Goal: Transaction & Acquisition: Purchase product/service

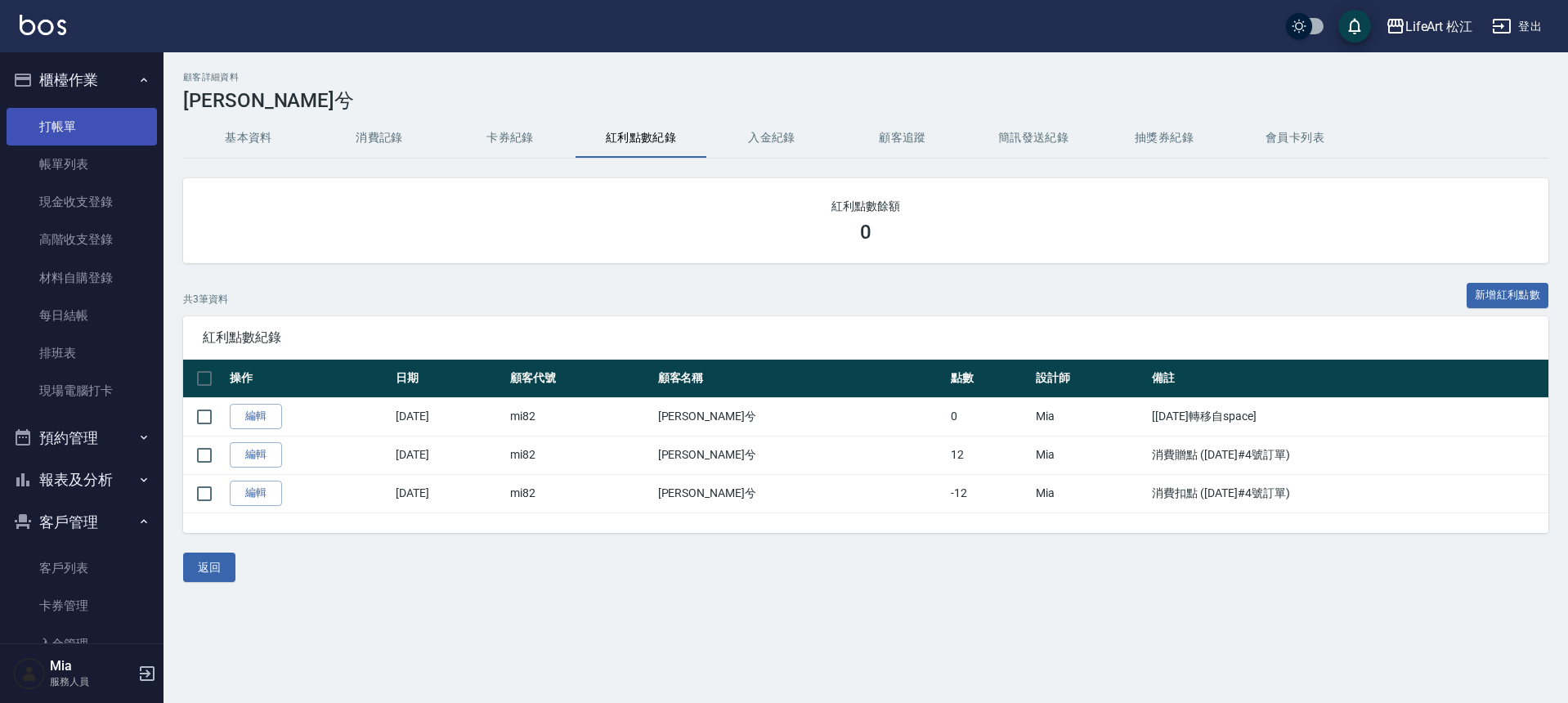
click at [121, 128] on link "打帳單" at bounding box center [81, 127] width 150 height 37
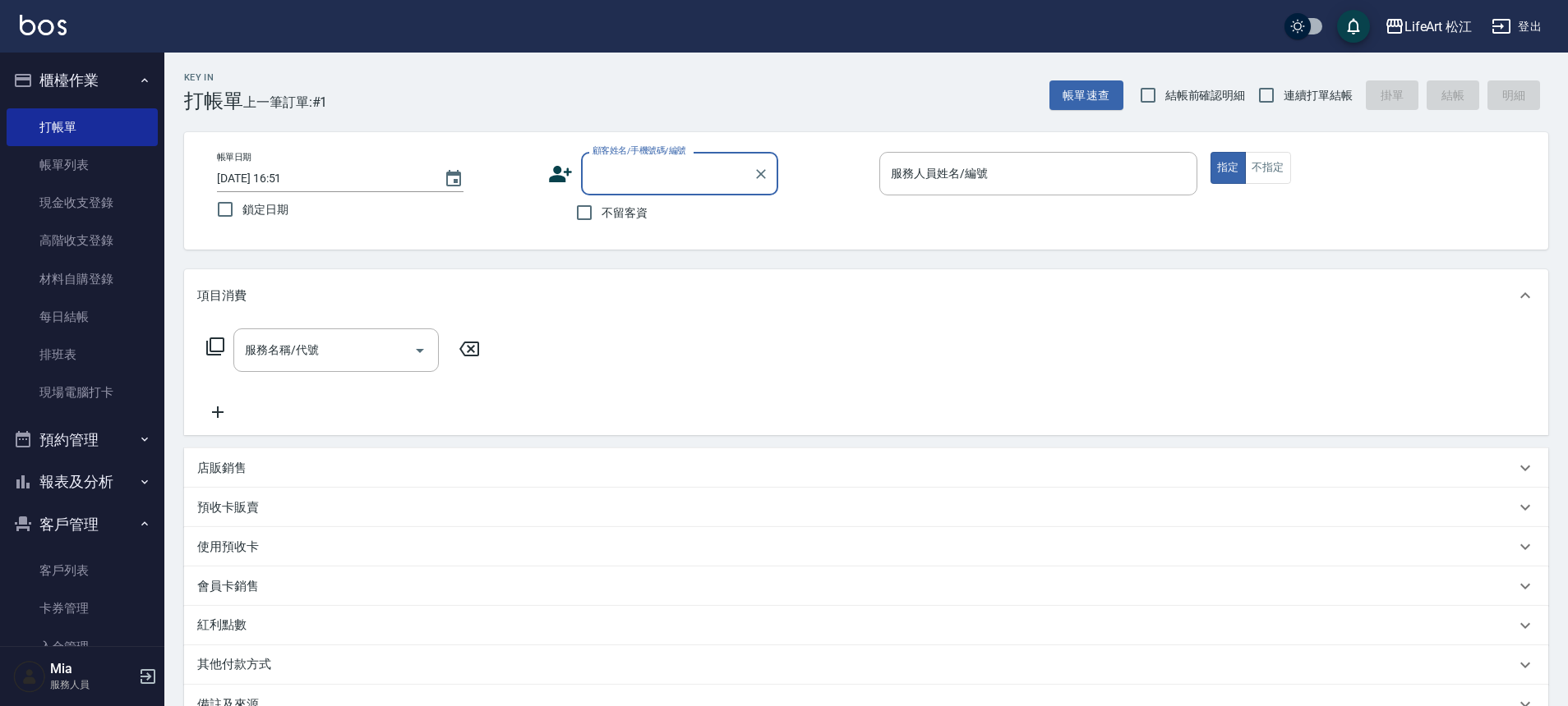
click at [618, 218] on span "不留客資" at bounding box center [624, 213] width 46 height 17
click at [601, 218] on input "不留客資" at bounding box center [584, 212] width 34 height 34
checkbox input "true"
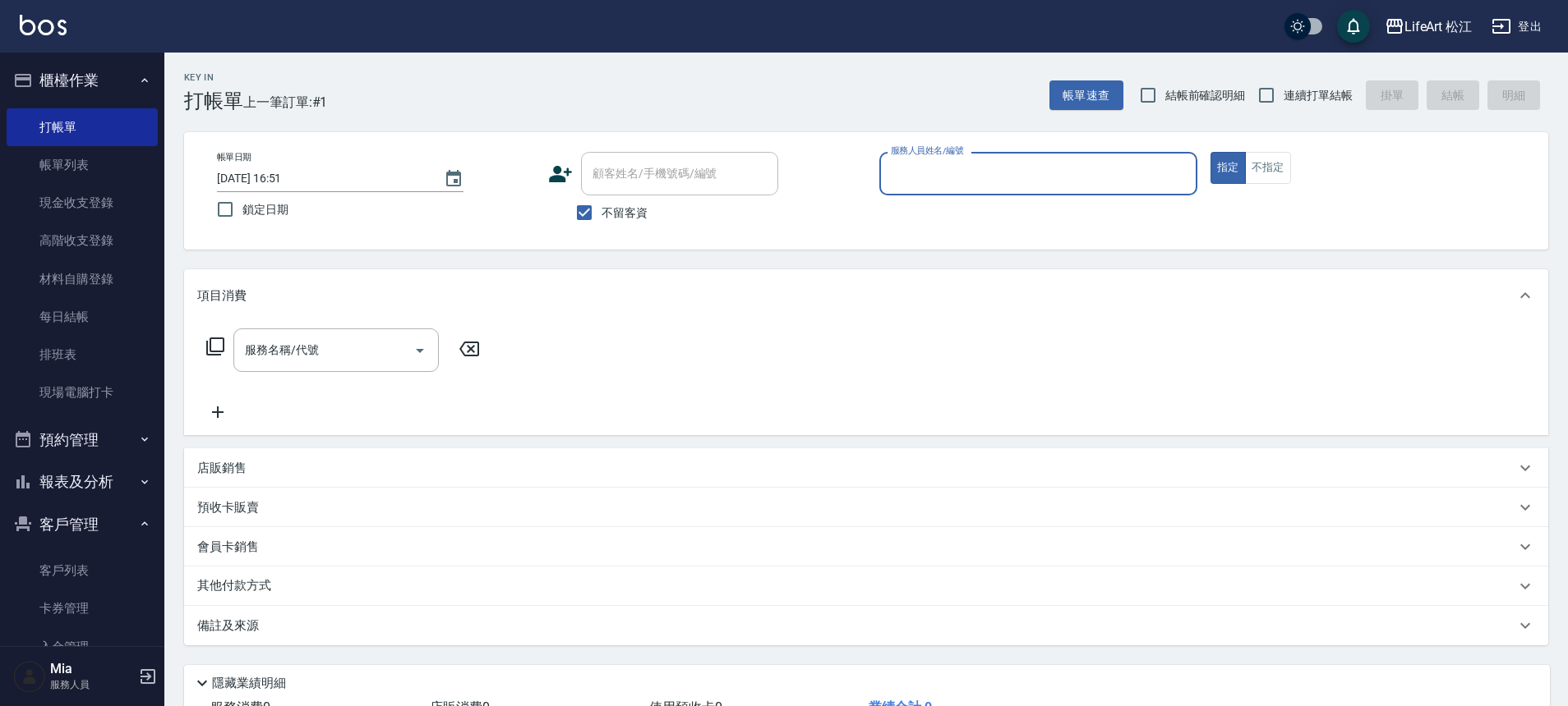
click at [1122, 192] on div "服務人員姓名/編號" at bounding box center [1038, 173] width 318 height 43
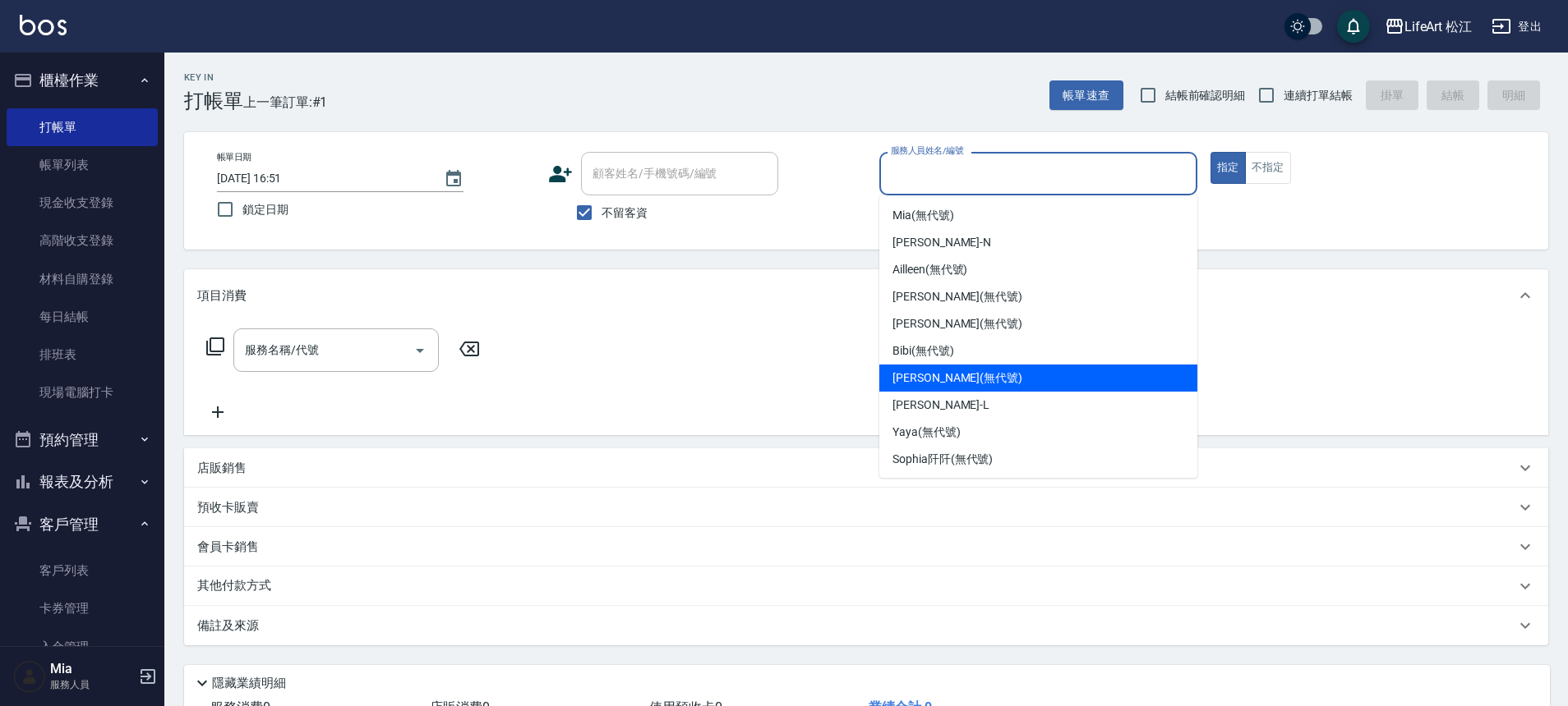
scroll to position [191, 0]
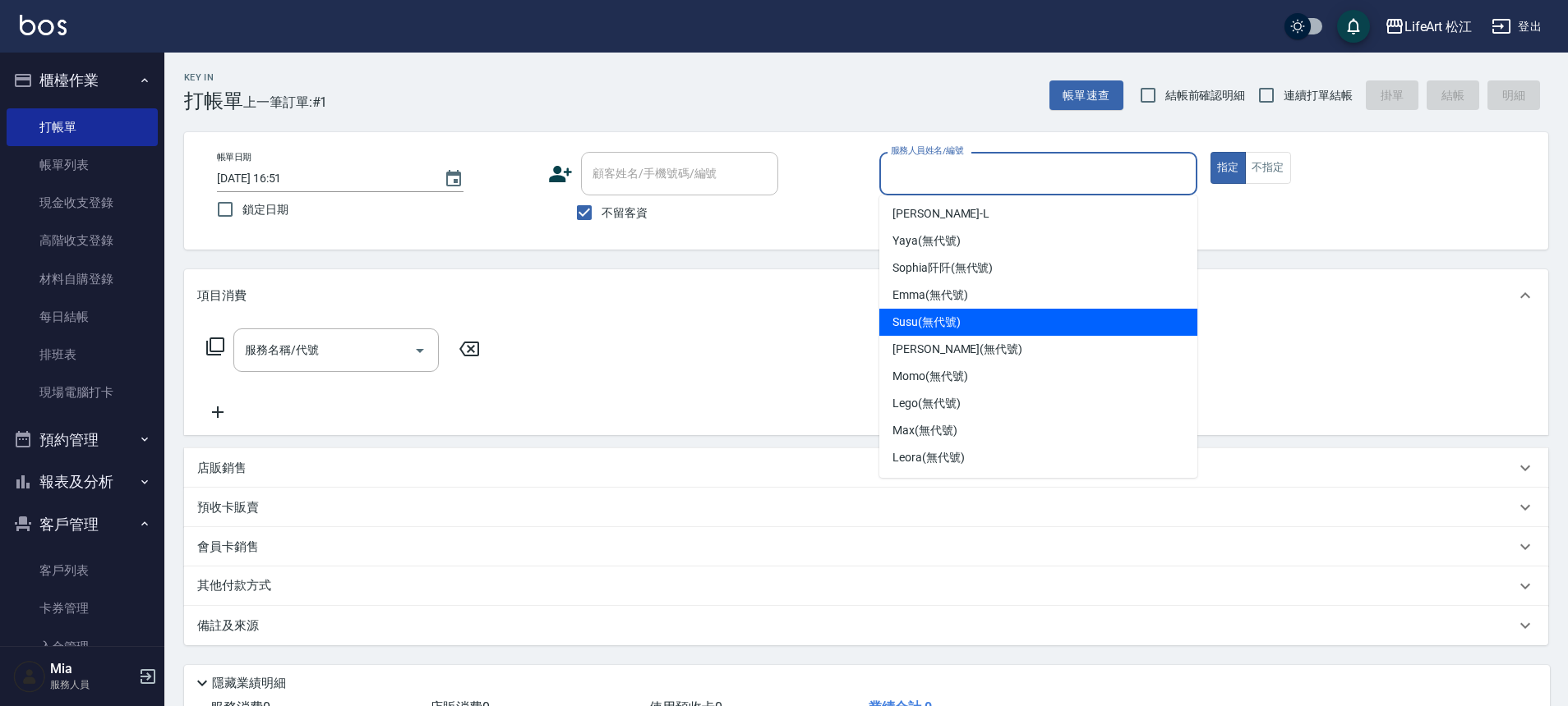
click at [1006, 324] on div "Susu (無代號)" at bounding box center [1038, 322] width 318 height 27
type input "Susu(無代號)"
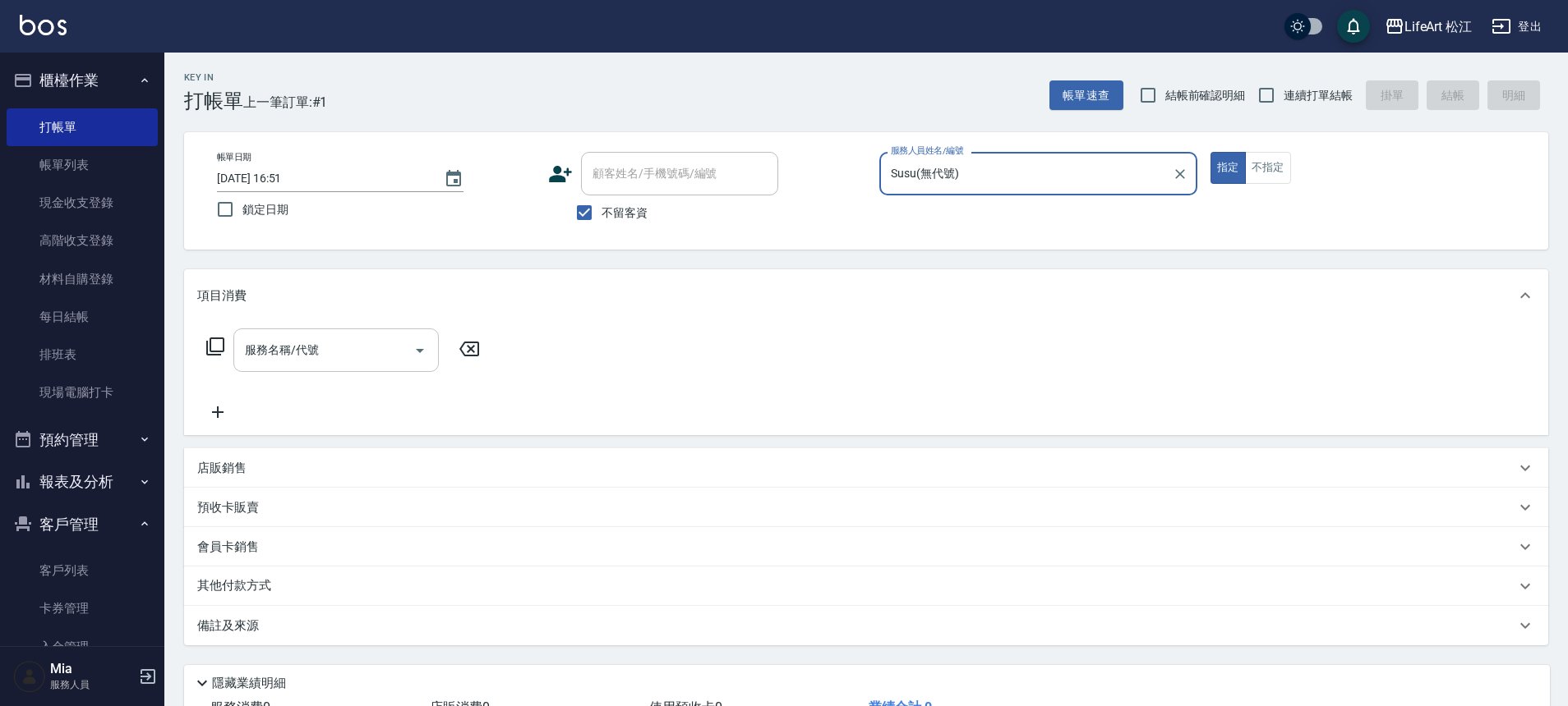
click at [370, 357] on input "服務名稱/代號" at bounding box center [323, 350] width 166 height 29
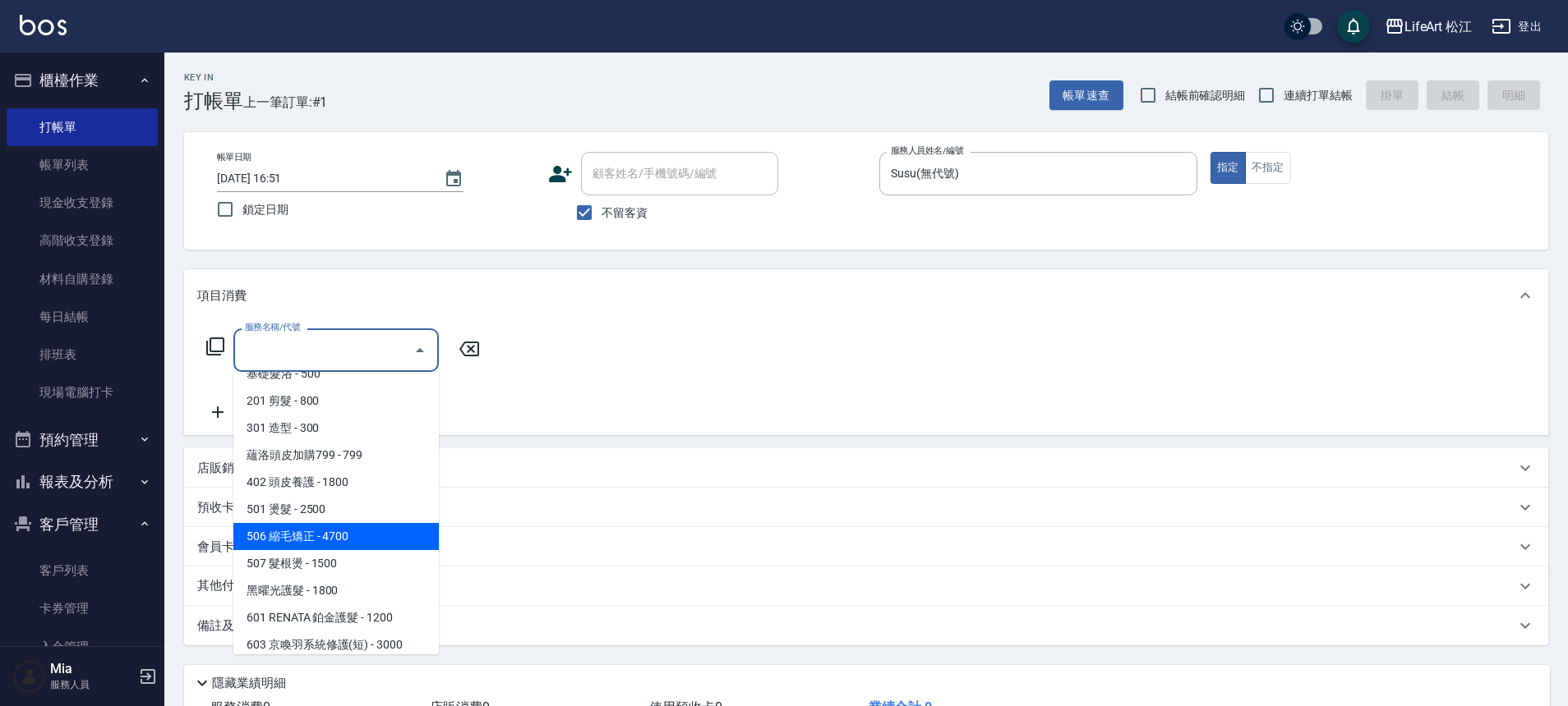
scroll to position [19, 0]
click at [347, 530] on span "506 縮毛矯正 - 4700" at bounding box center [336, 536] width 206 height 27
type input "506 縮毛矯正 (506)"
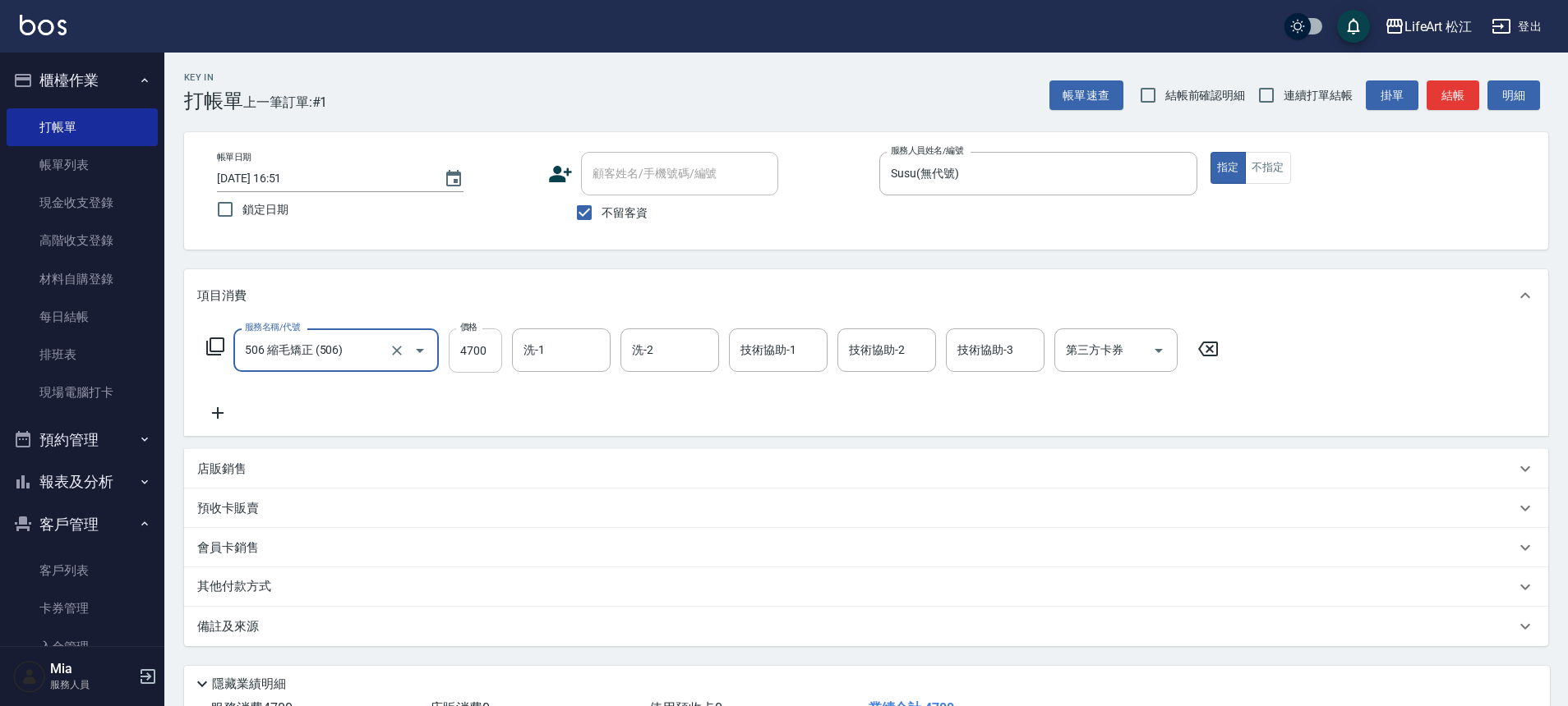
click at [485, 348] on input "4700" at bounding box center [475, 350] width 54 height 44
type input "1600"
click at [206, 415] on icon at bounding box center [218, 413] width 41 height 20
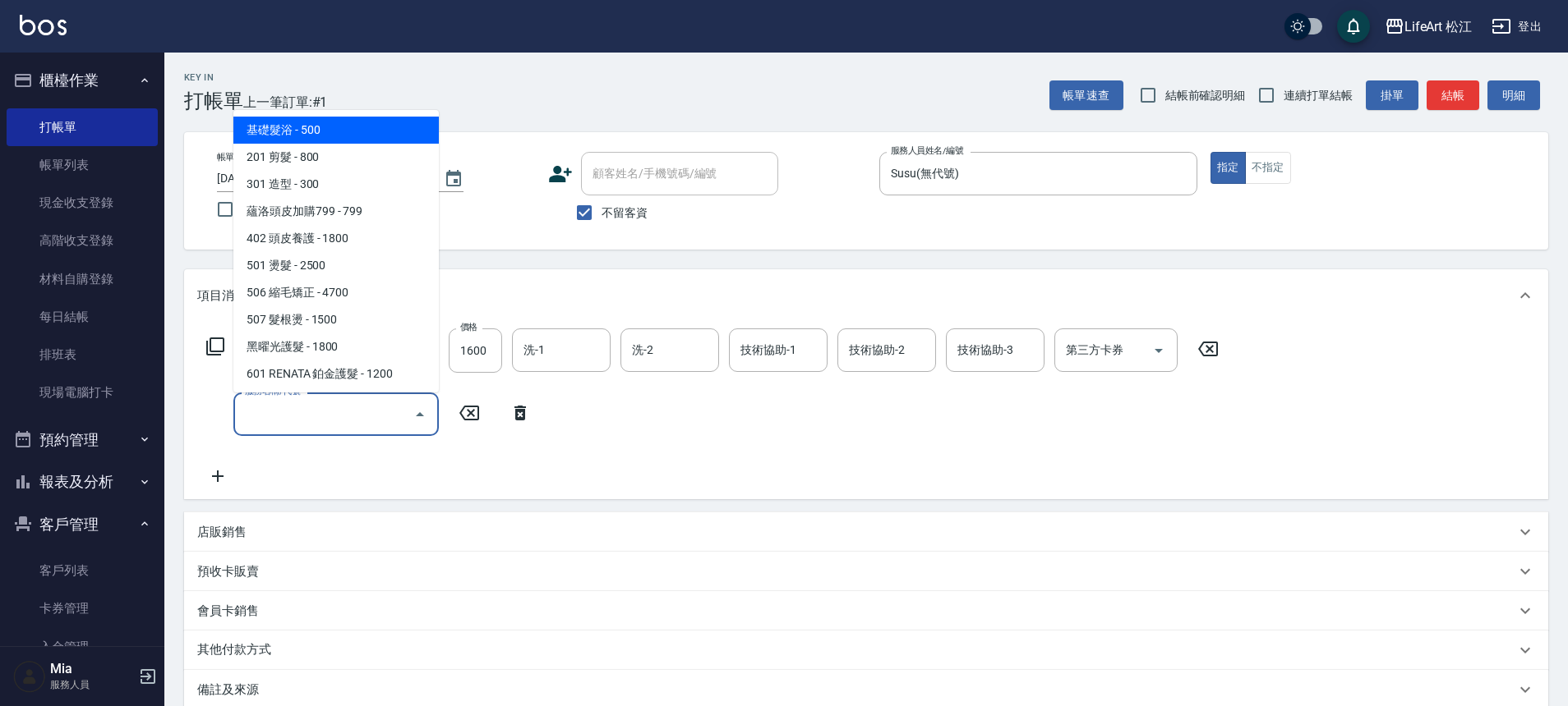
click at [282, 418] on input "服務名稱/代號" at bounding box center [323, 414] width 166 height 29
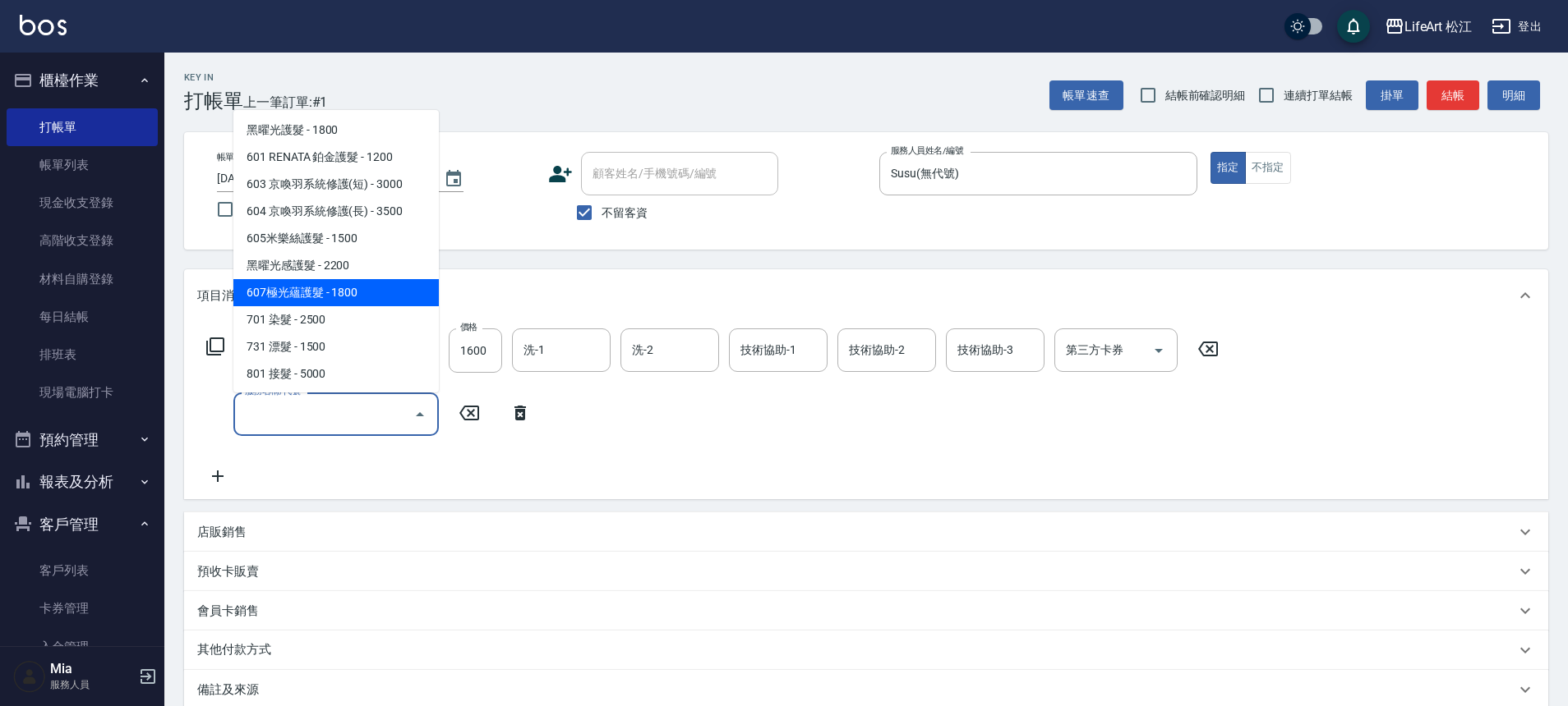
scroll to position [218, 0]
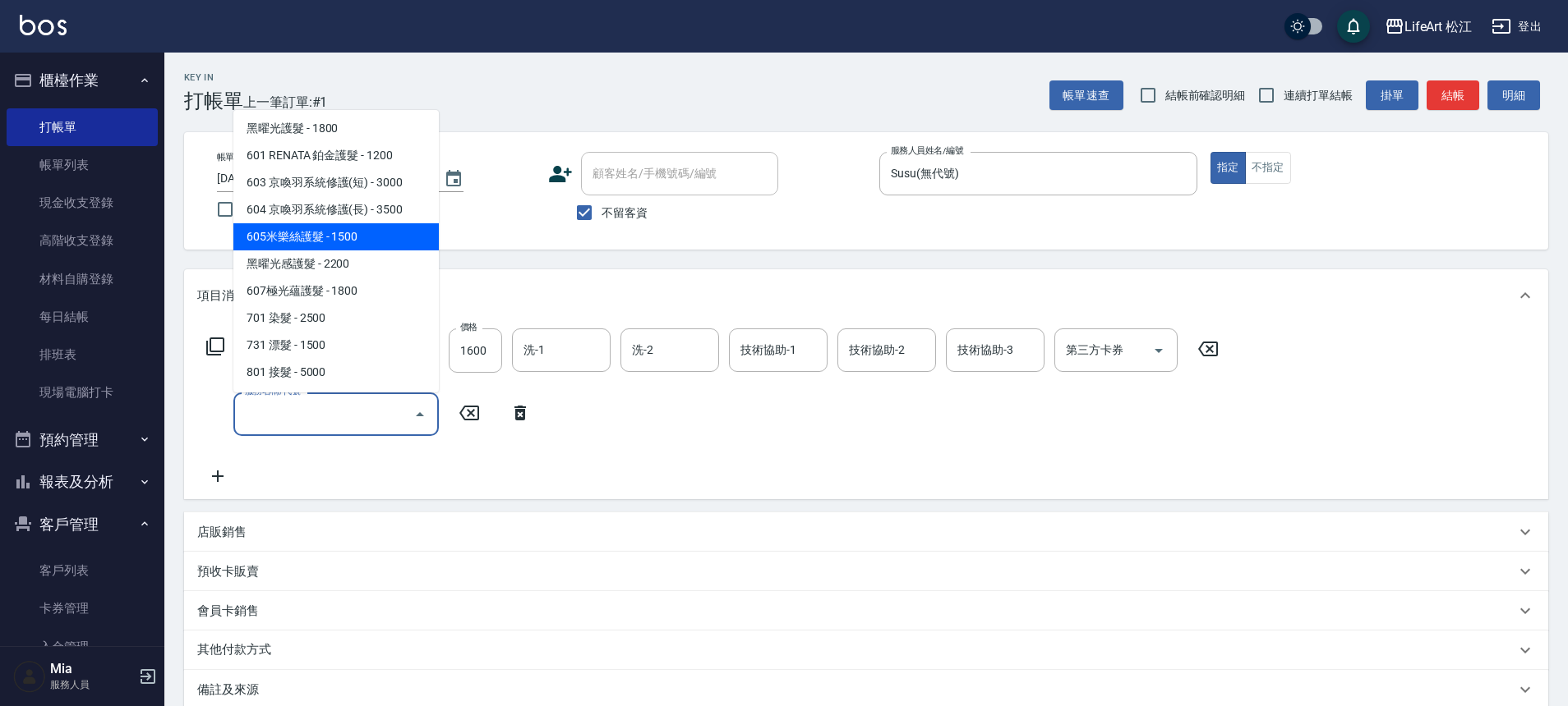
click at [363, 232] on span "605米樂絲護髮 - 1500" at bounding box center [336, 237] width 206 height 27
type input "605米樂絲護髮(605)"
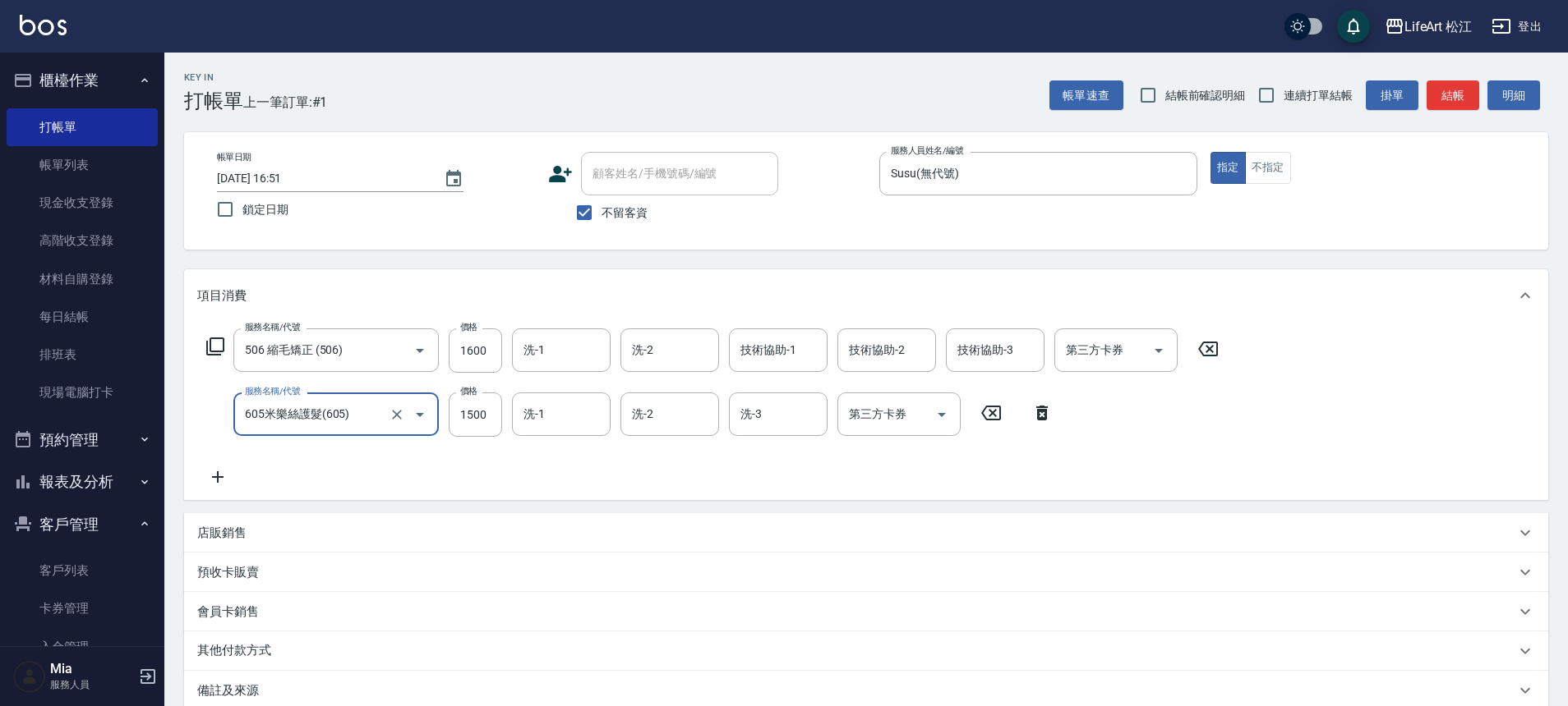
scroll to position [153, 0]
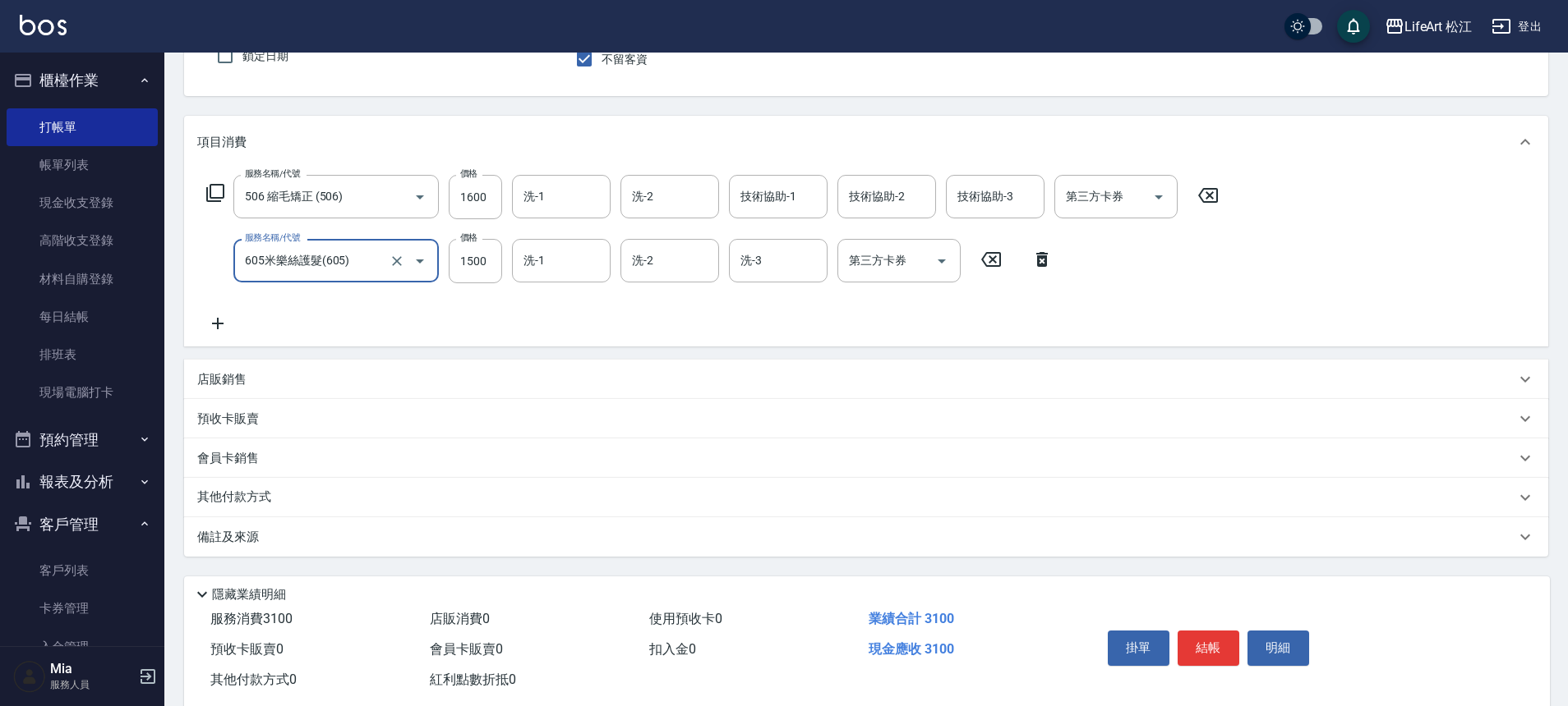
click at [331, 502] on div "其他付款方式" at bounding box center [856, 497] width 1318 height 18
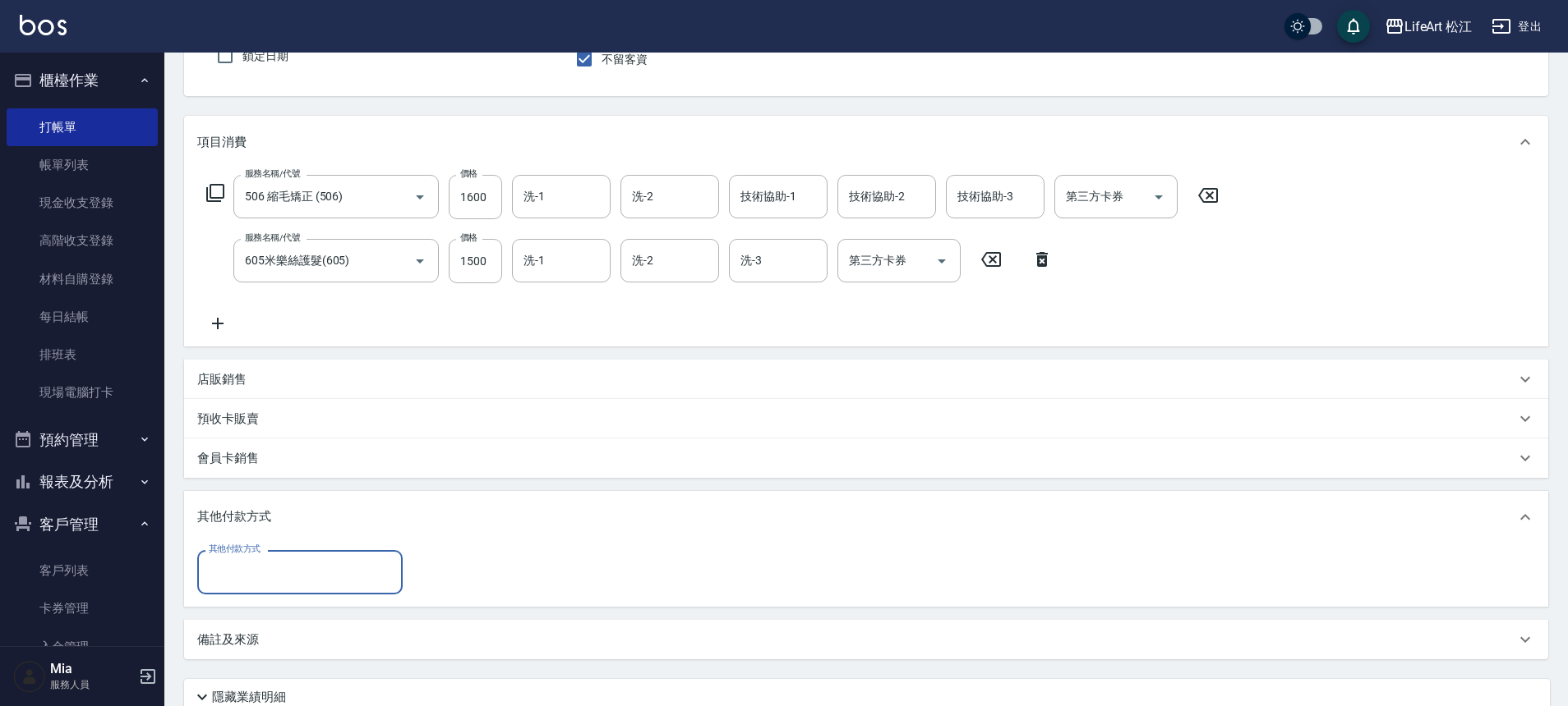
scroll to position [0, 0]
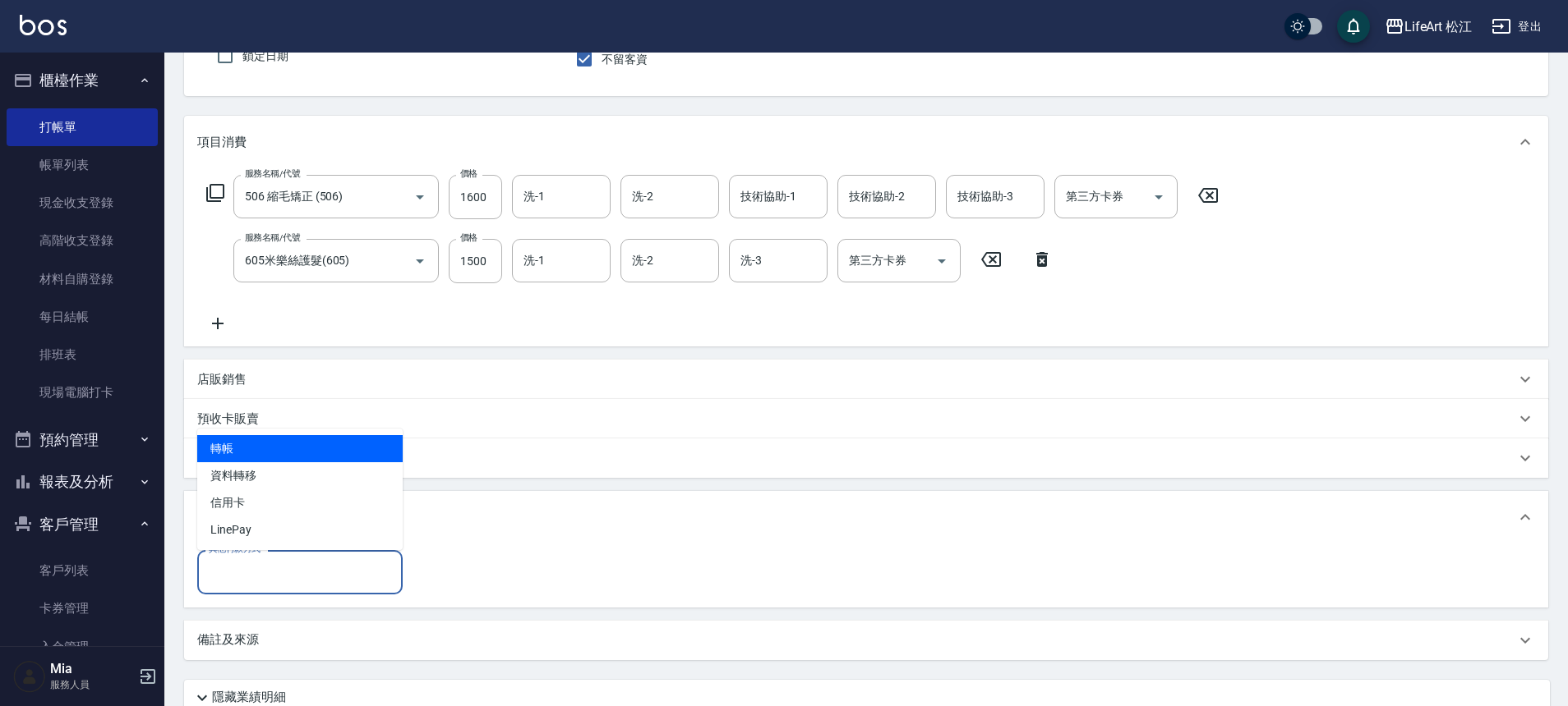
click at [289, 564] on input "其他付款方式" at bounding box center [299, 572] width 190 height 29
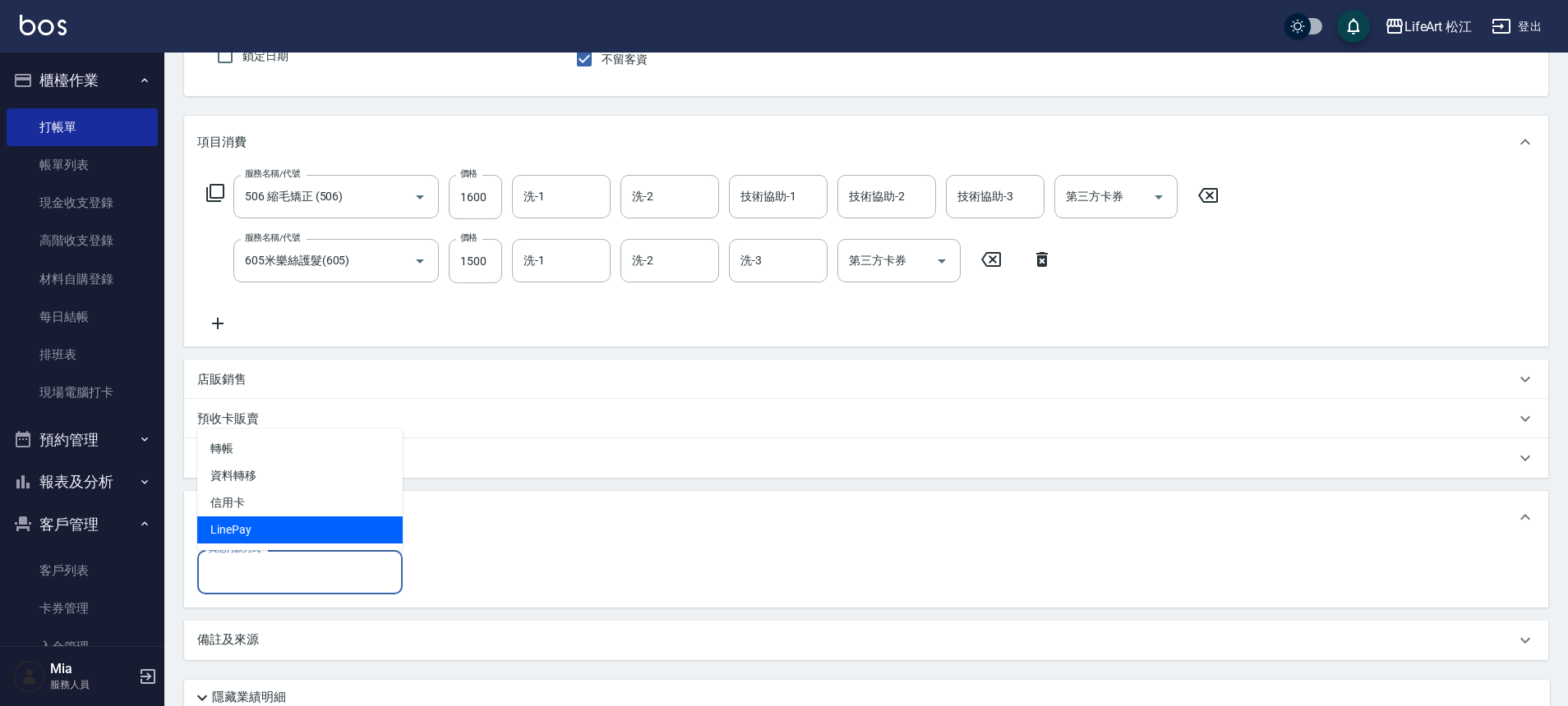
click at [276, 520] on span "LinePay" at bounding box center [299, 530] width 206 height 27
type input "LinePay"
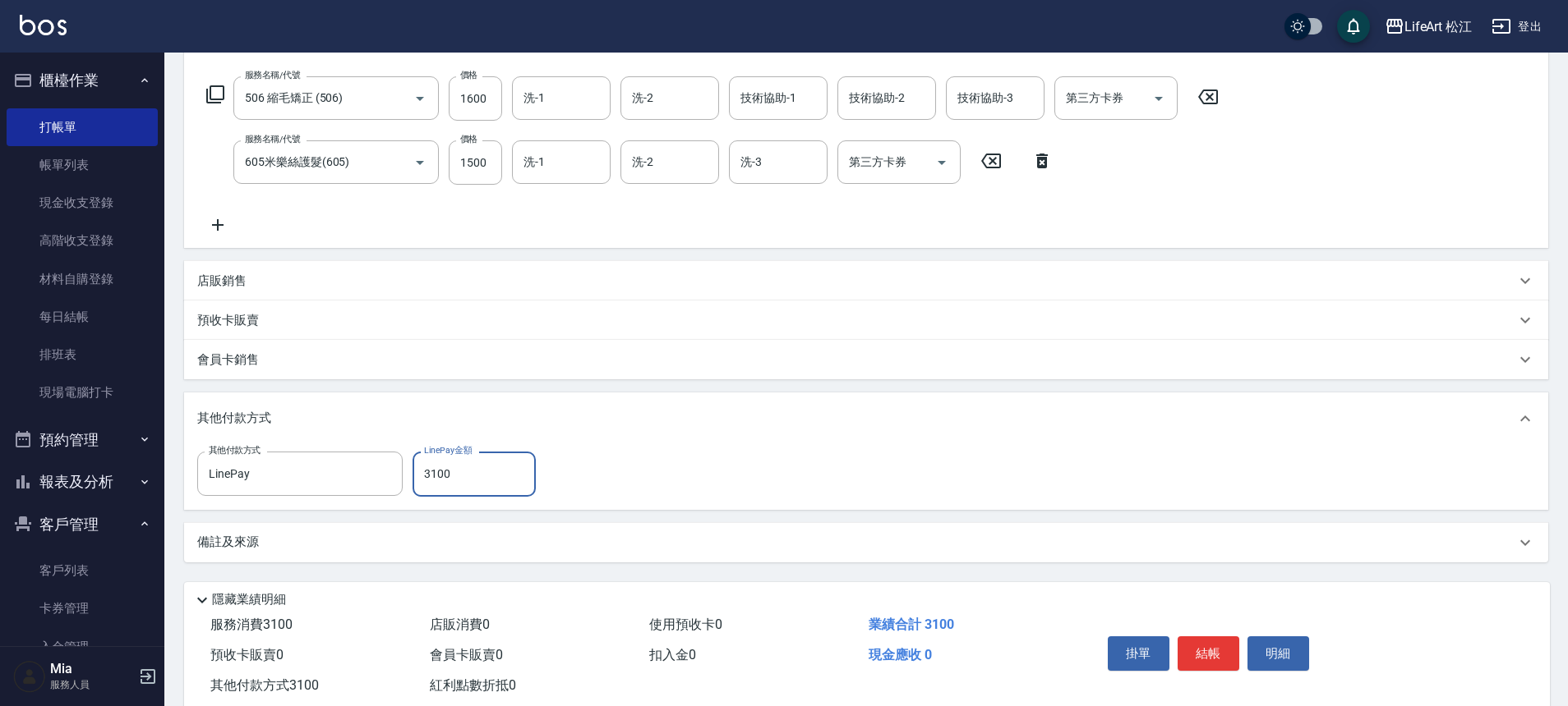
scroll to position [294, 0]
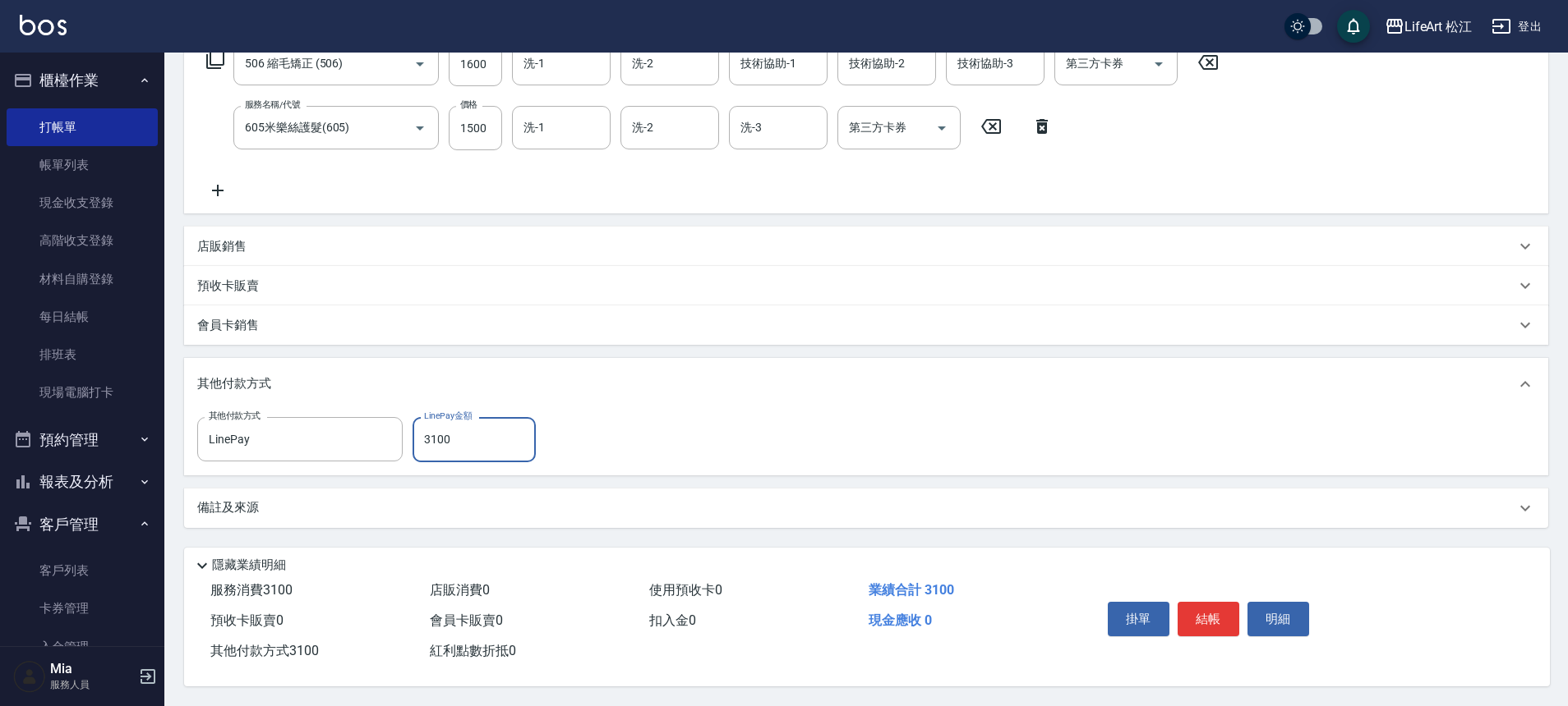
type input "3100"
click at [1123, 505] on div "備註及來源" at bounding box center [856, 508] width 1318 height 17
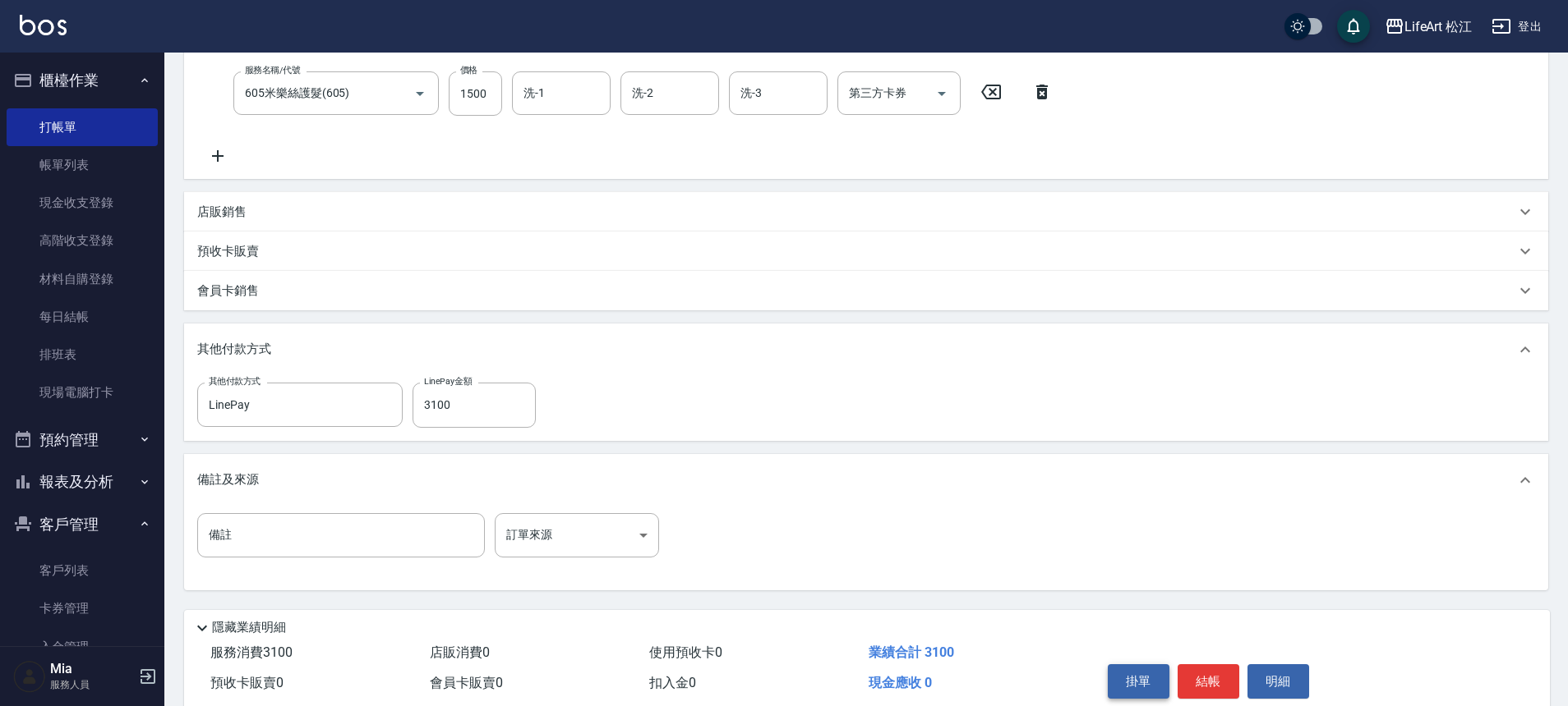
scroll to position [373, 0]
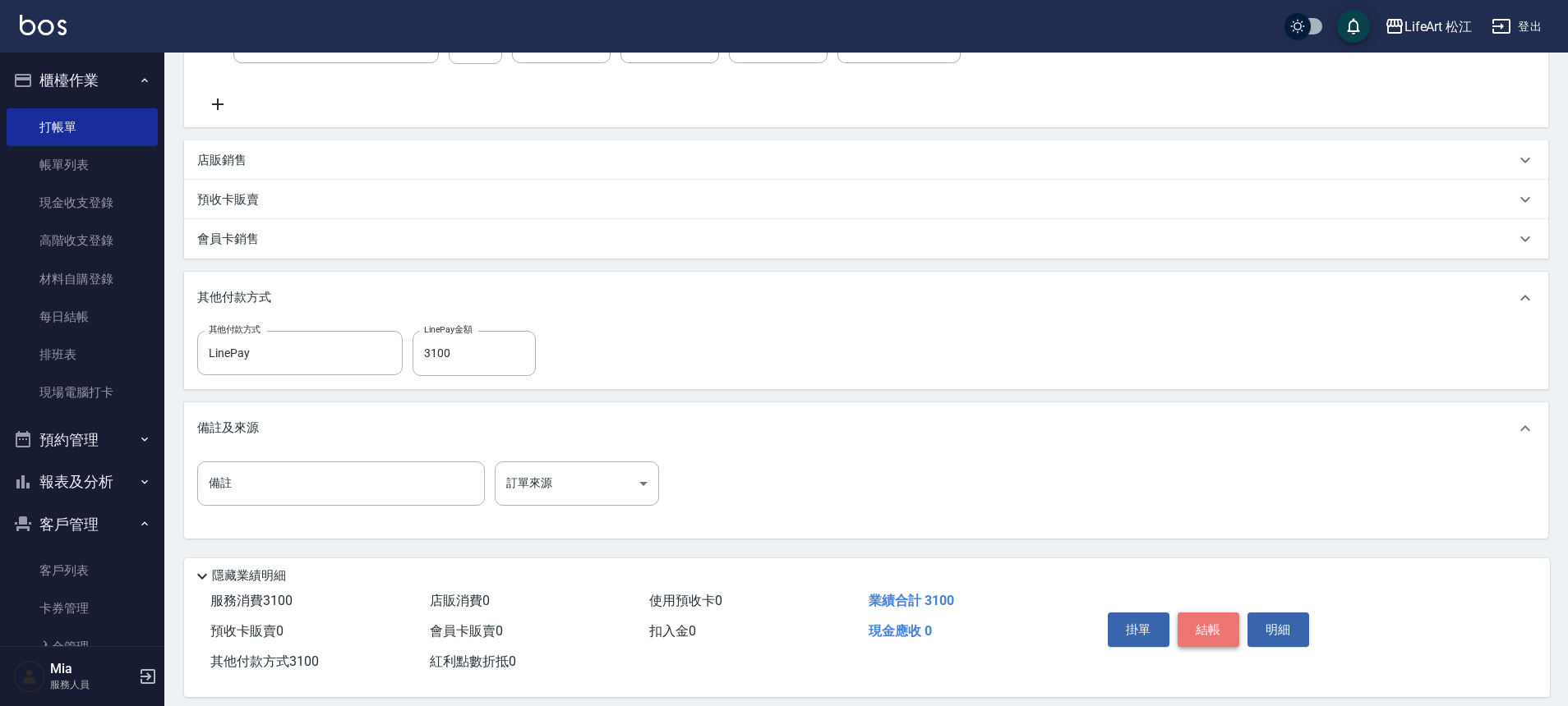
click at [1225, 615] on button "結帳" at bounding box center [1208, 630] width 61 height 34
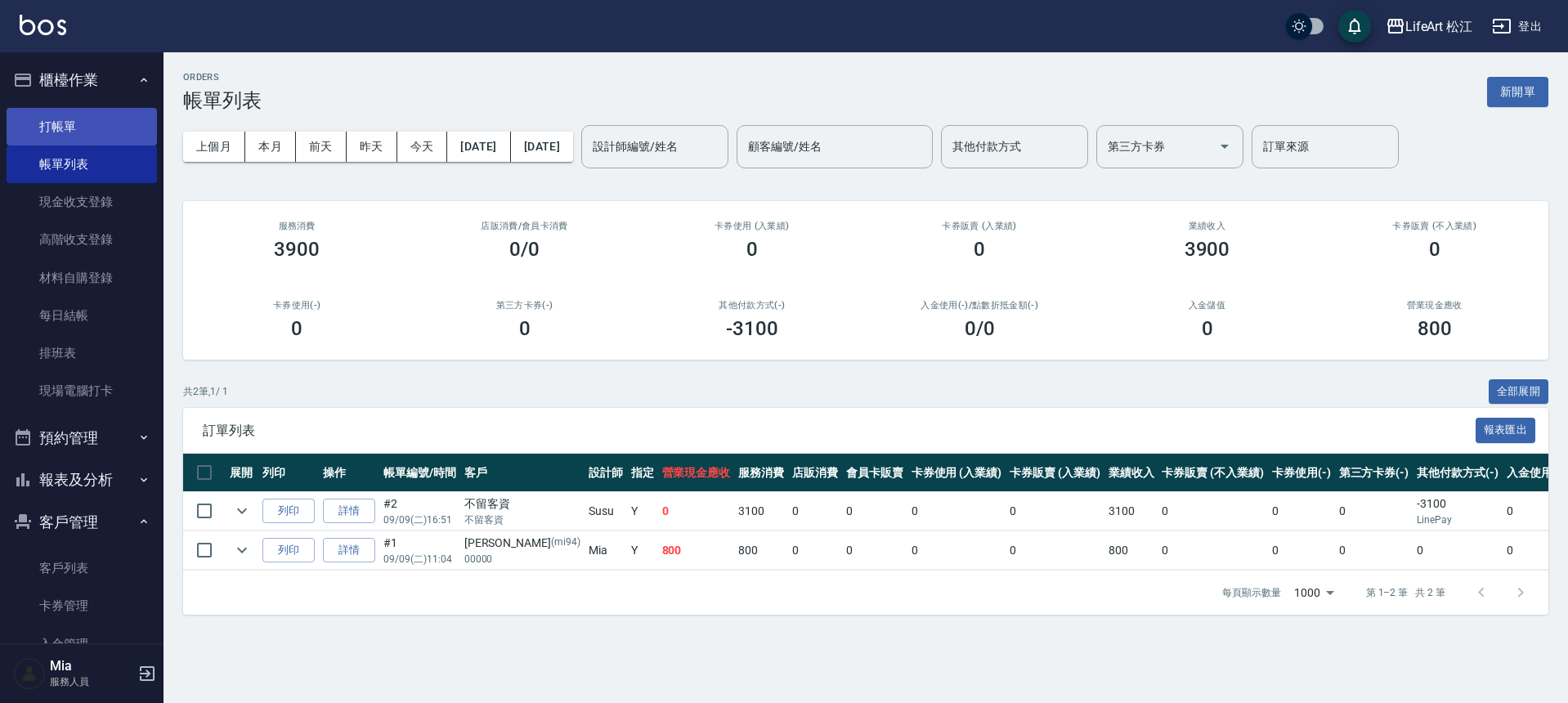
click at [116, 133] on link "打帳單" at bounding box center [81, 127] width 150 height 37
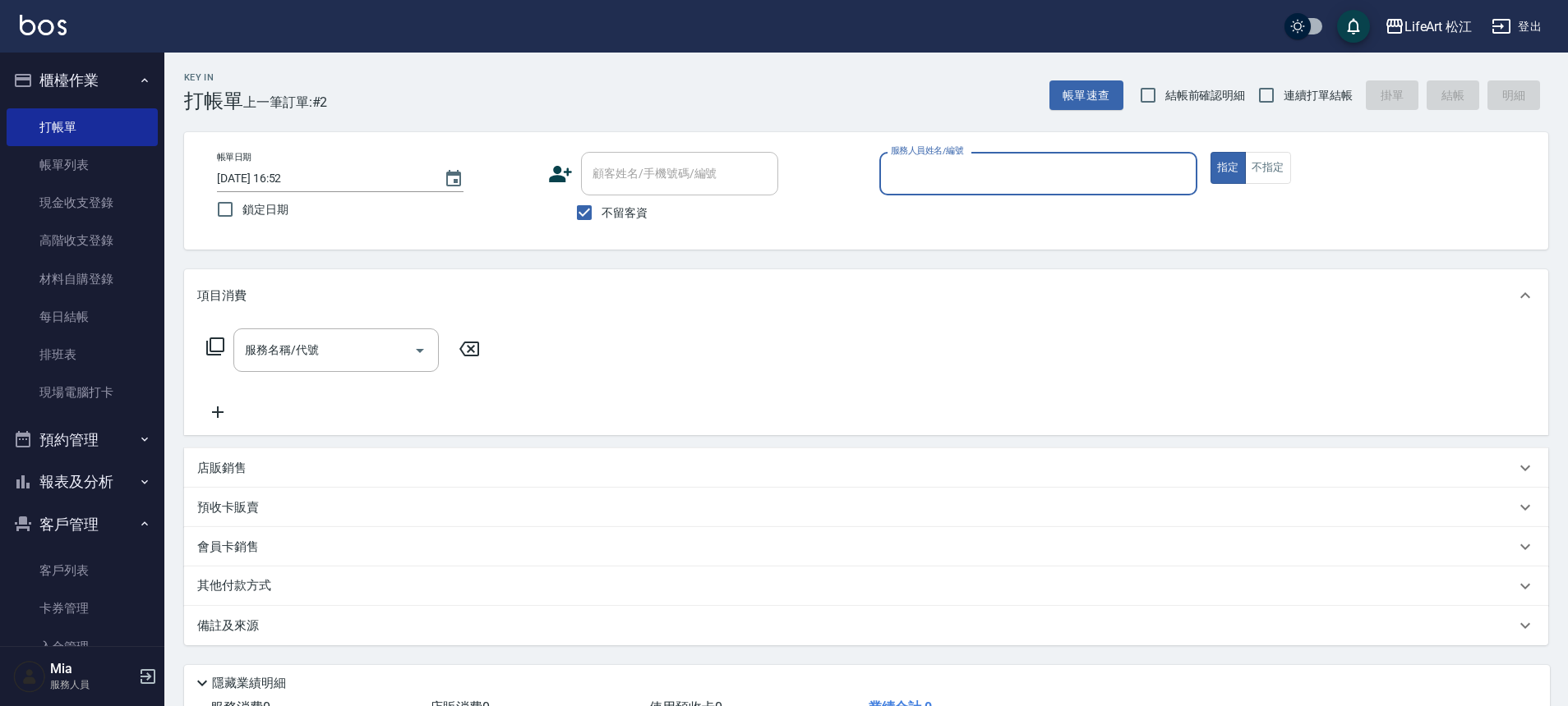
click at [976, 172] on input "服務人員姓名/編號" at bounding box center [1037, 174] width 303 height 29
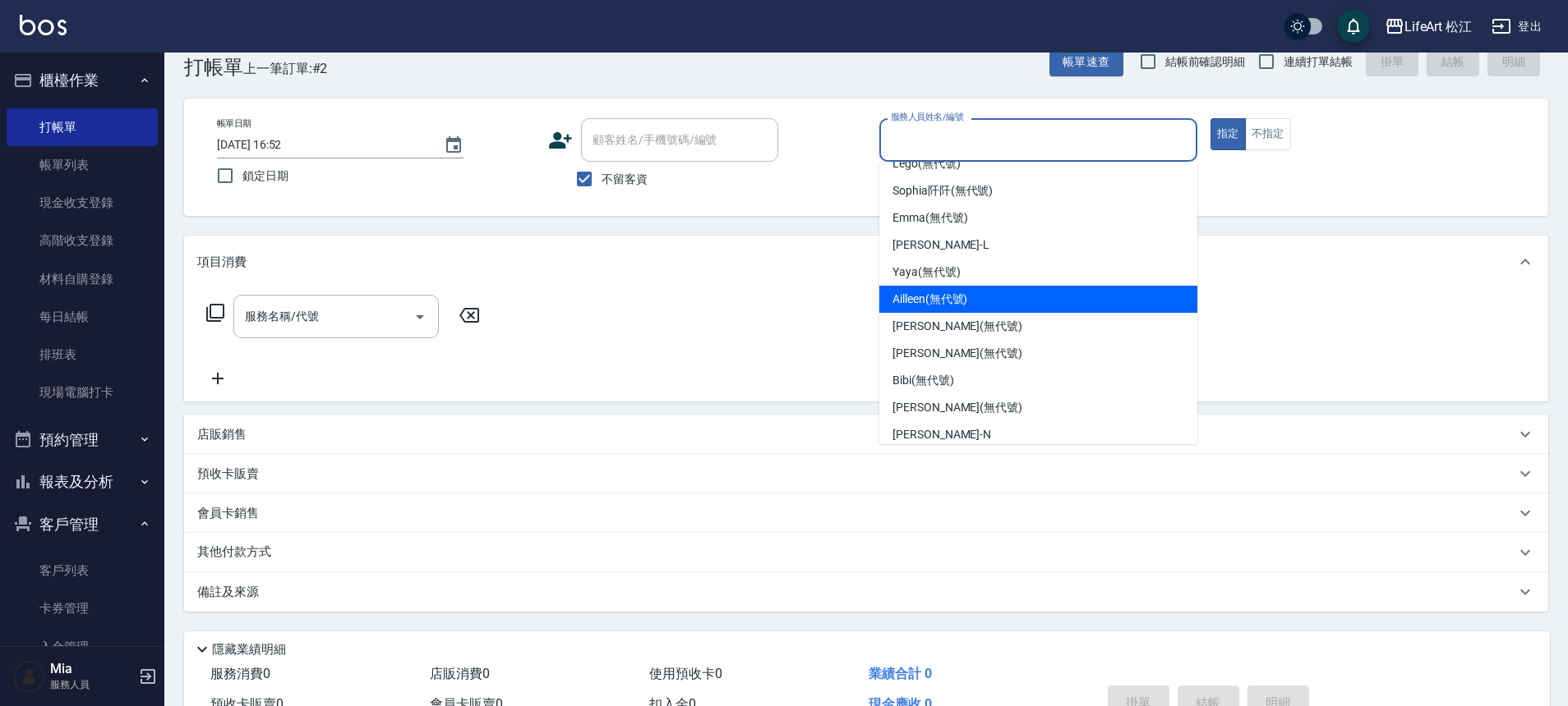
scroll to position [153, 0]
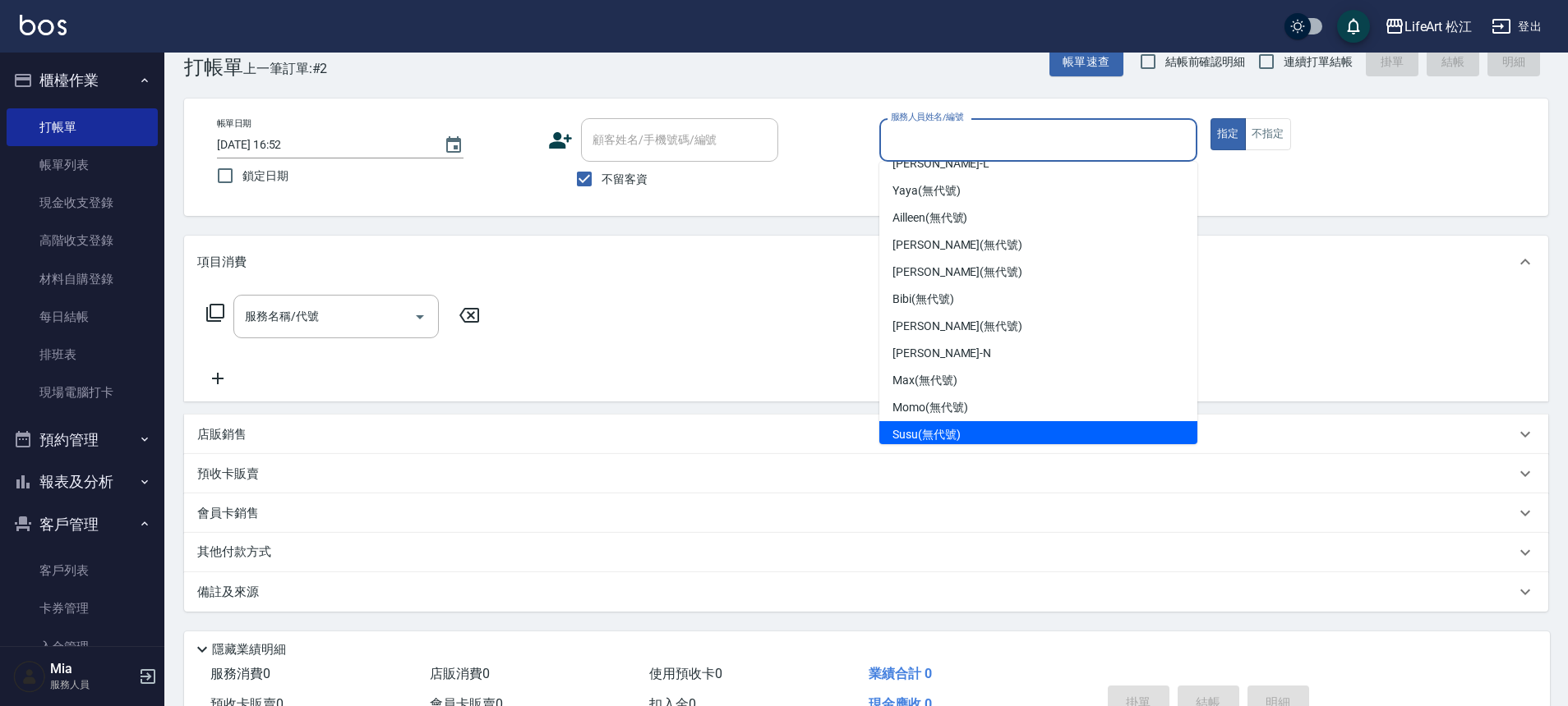
click at [920, 437] on span "Susu (無代號)" at bounding box center [926, 435] width 68 height 17
type input "Susu(無代號)"
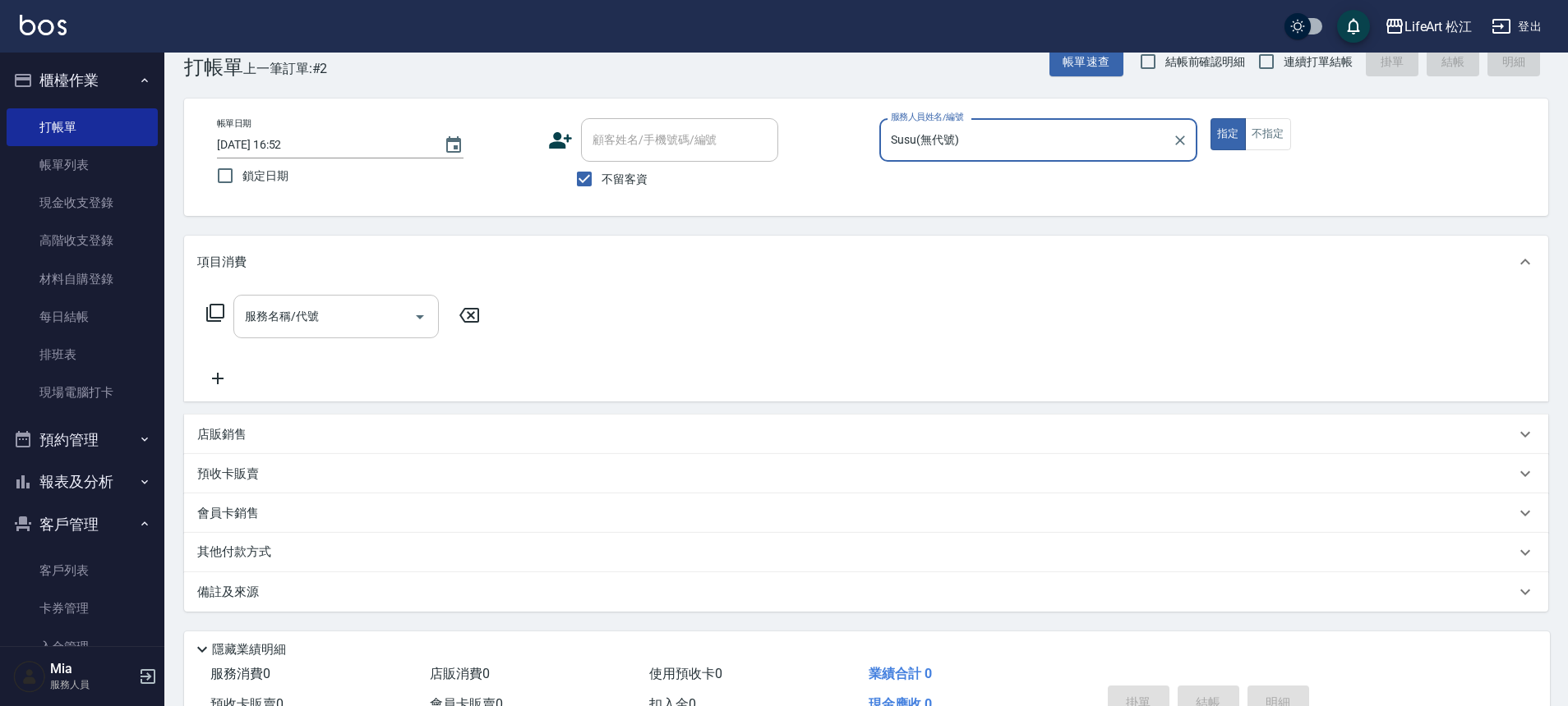
click at [371, 310] on input "服務名稱/代號" at bounding box center [323, 317] width 166 height 29
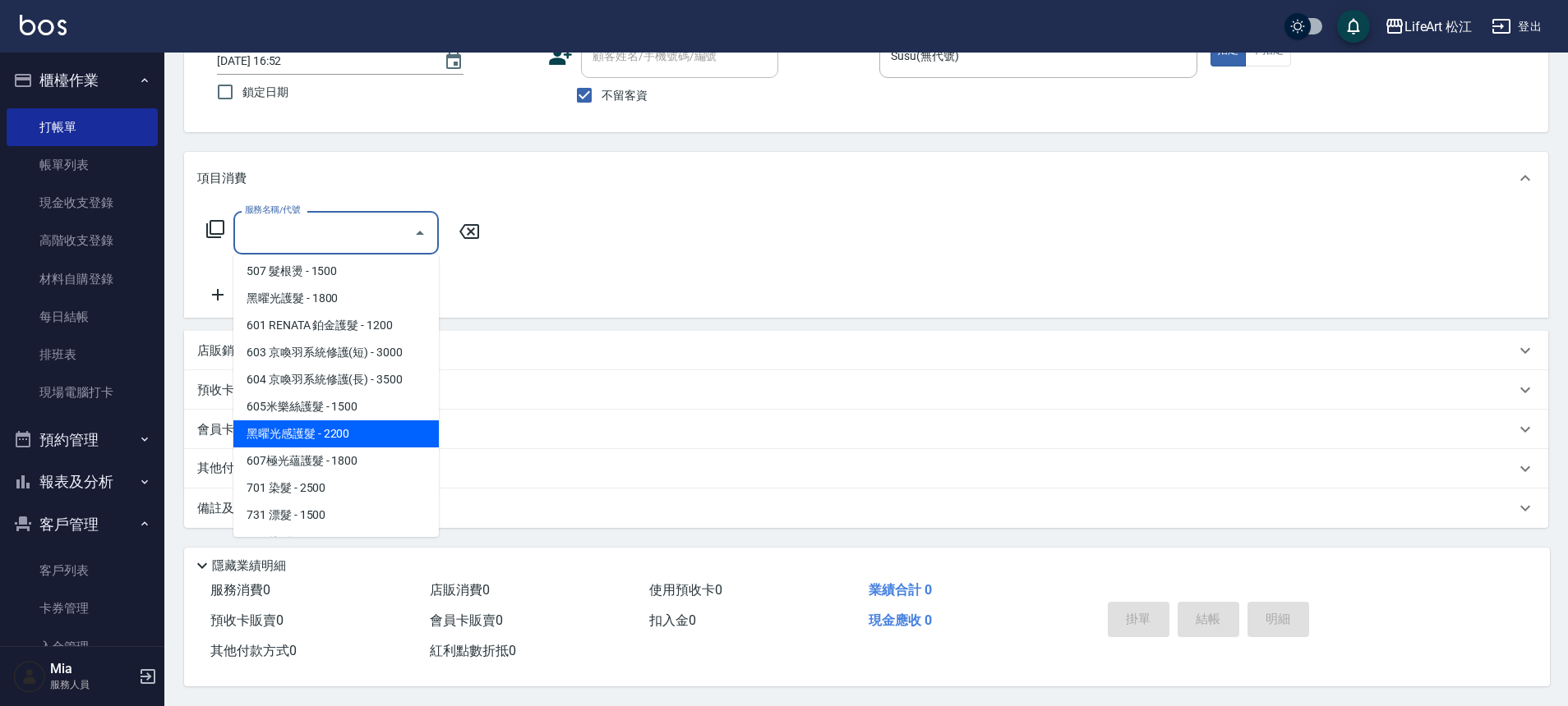
scroll to position [192, 0]
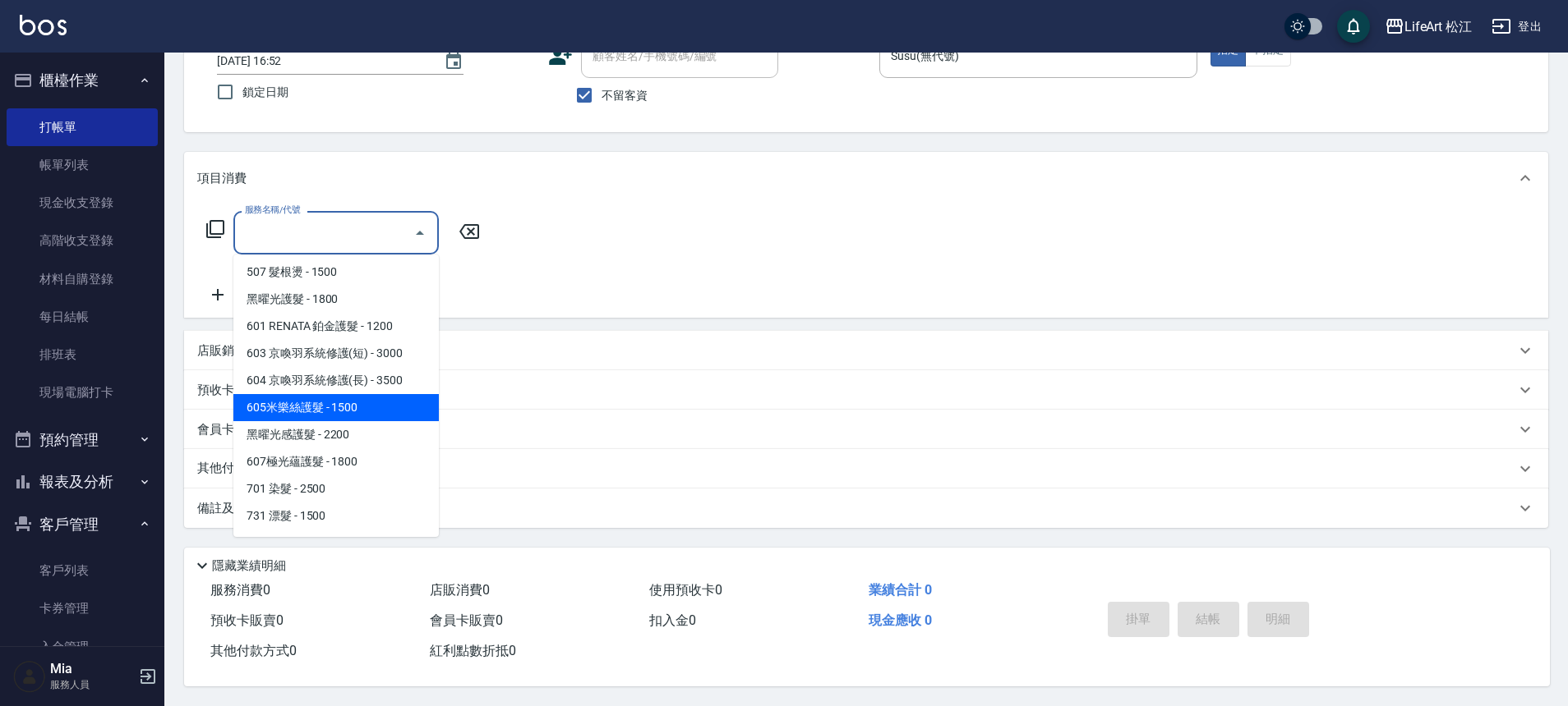
click at [350, 404] on span "605米樂絲護髮 - 1500" at bounding box center [336, 408] width 206 height 27
type input "605米樂絲護髮(605)"
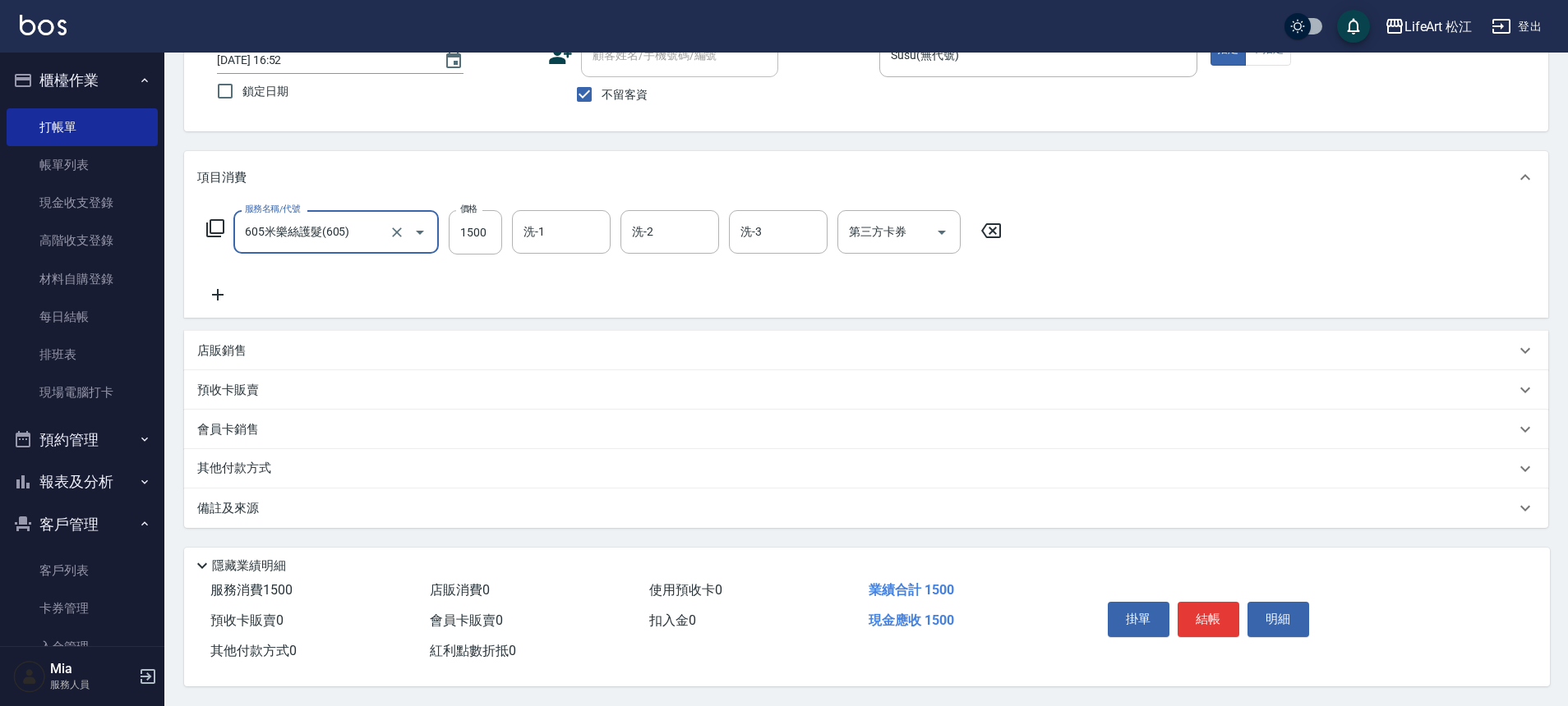
click at [220, 286] on icon at bounding box center [218, 294] width 41 height 20
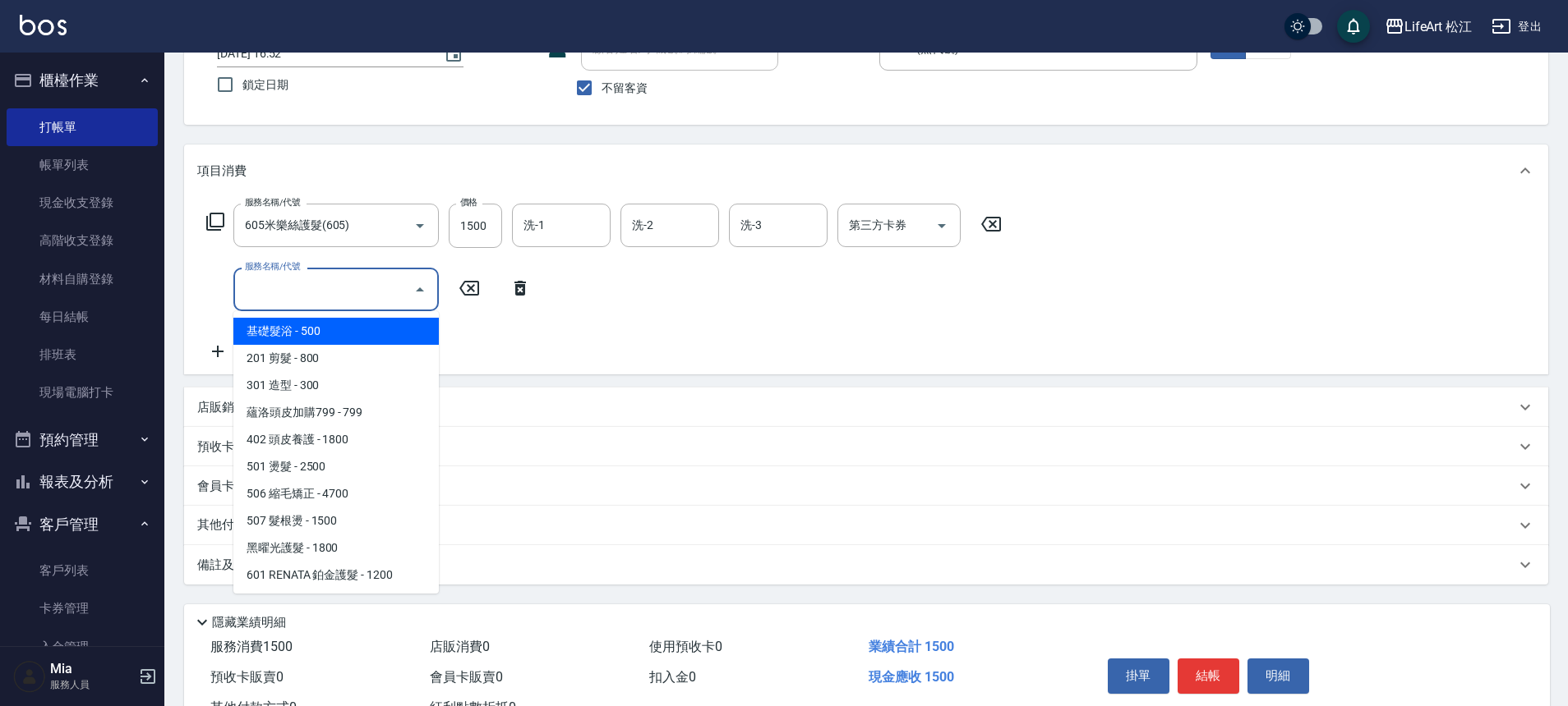
click at [330, 291] on input "服務名稱/代號" at bounding box center [323, 290] width 166 height 29
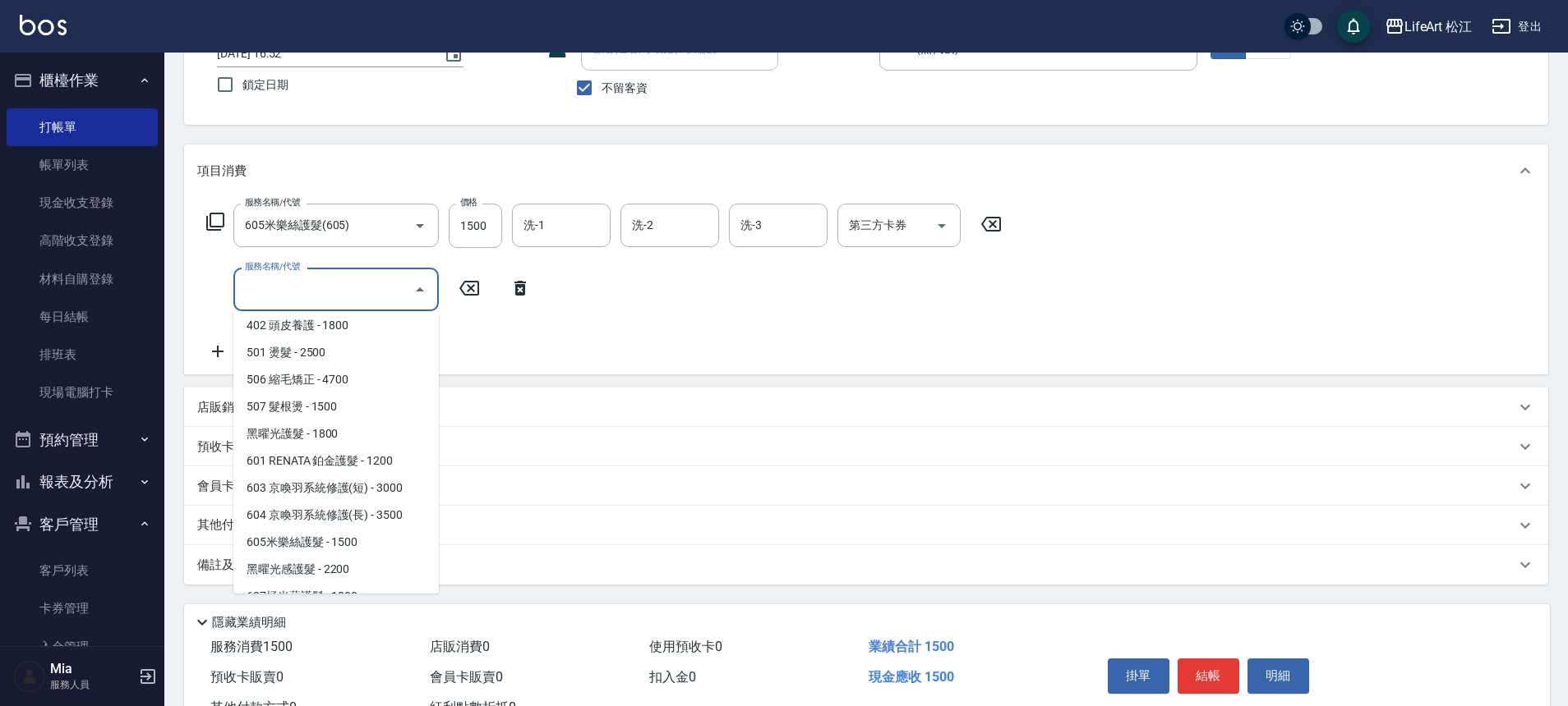
scroll to position [119, 0]
click at [359, 374] on span "506 縮毛矯正 - 4700" at bounding box center [336, 376] width 206 height 27
type input "506 縮毛矯正 (506)"
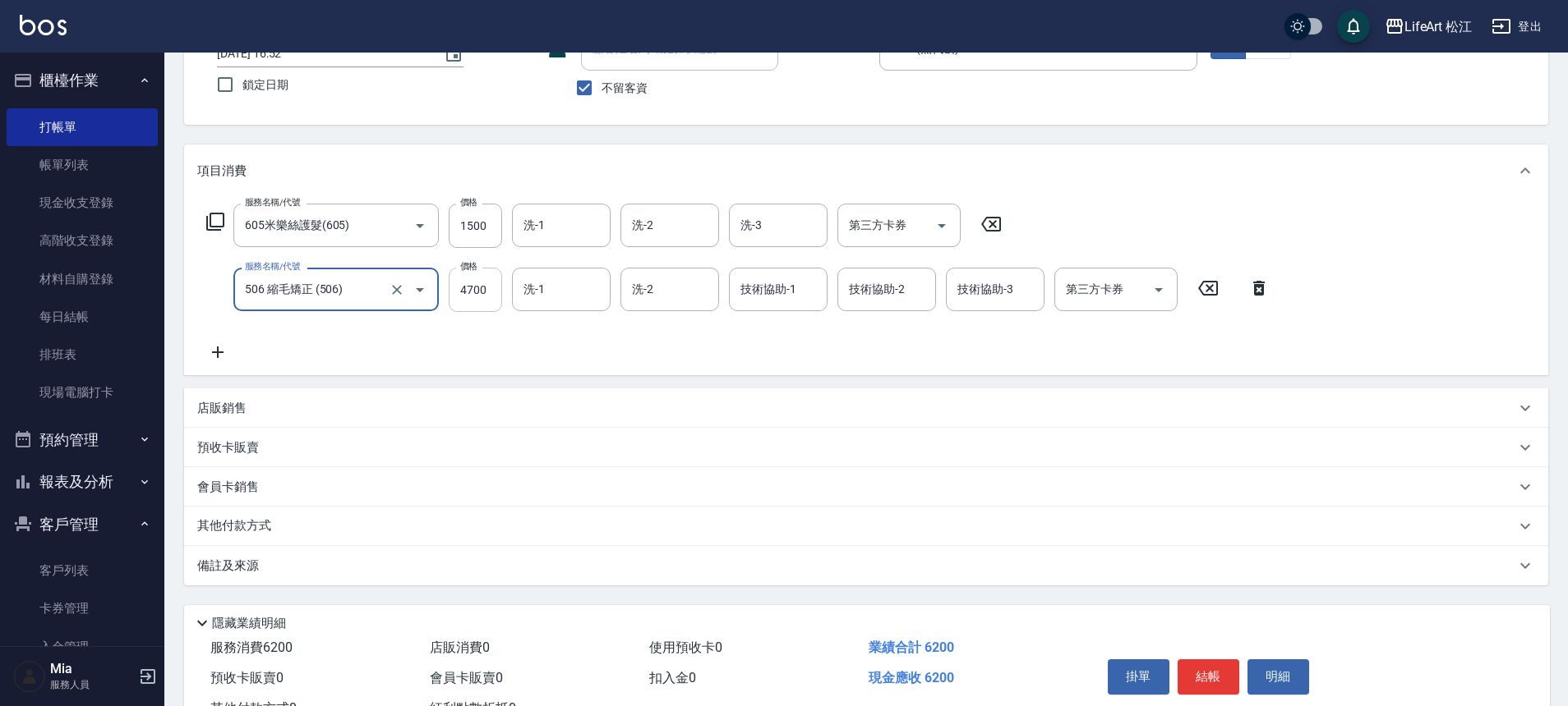
click at [497, 287] on input "4700" at bounding box center [475, 290] width 54 height 44
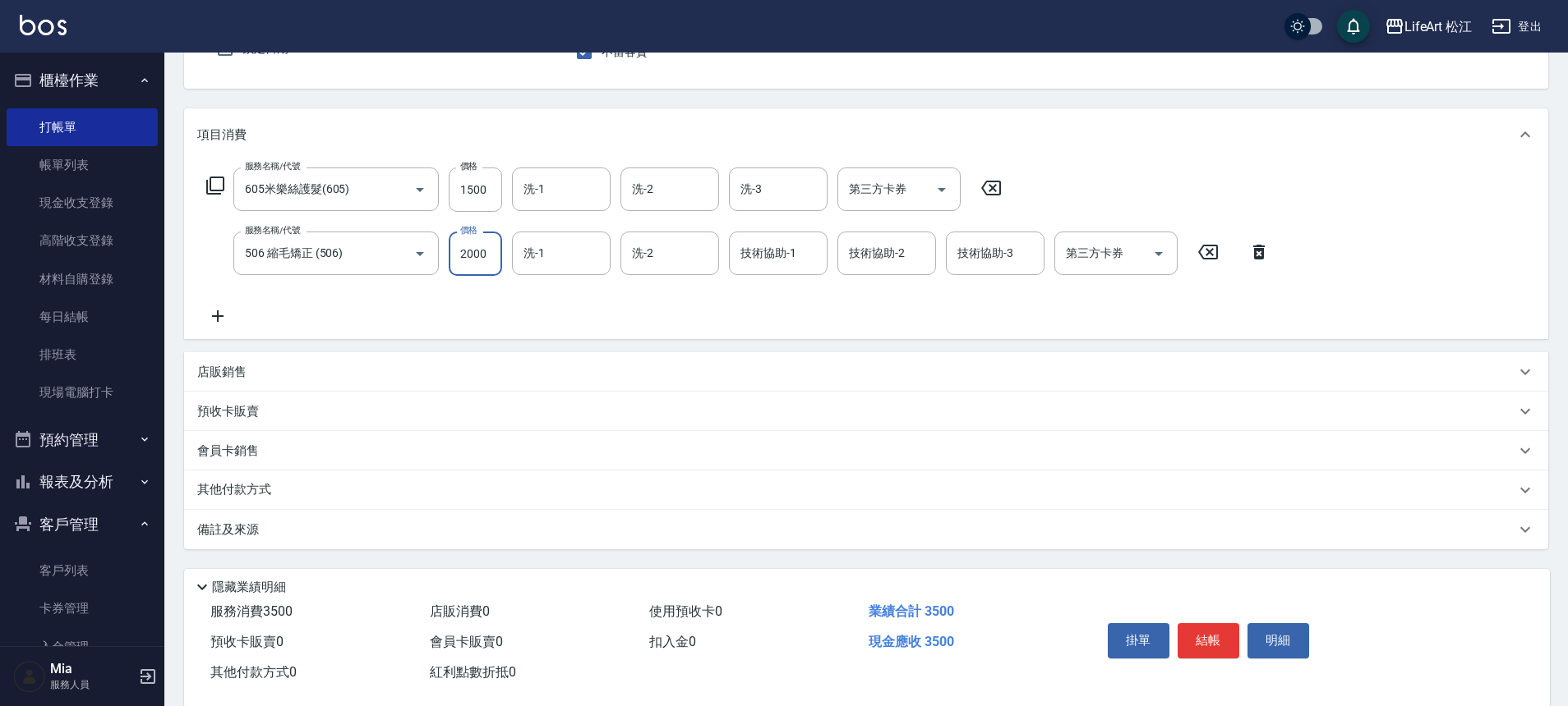
scroll to position [190, 0]
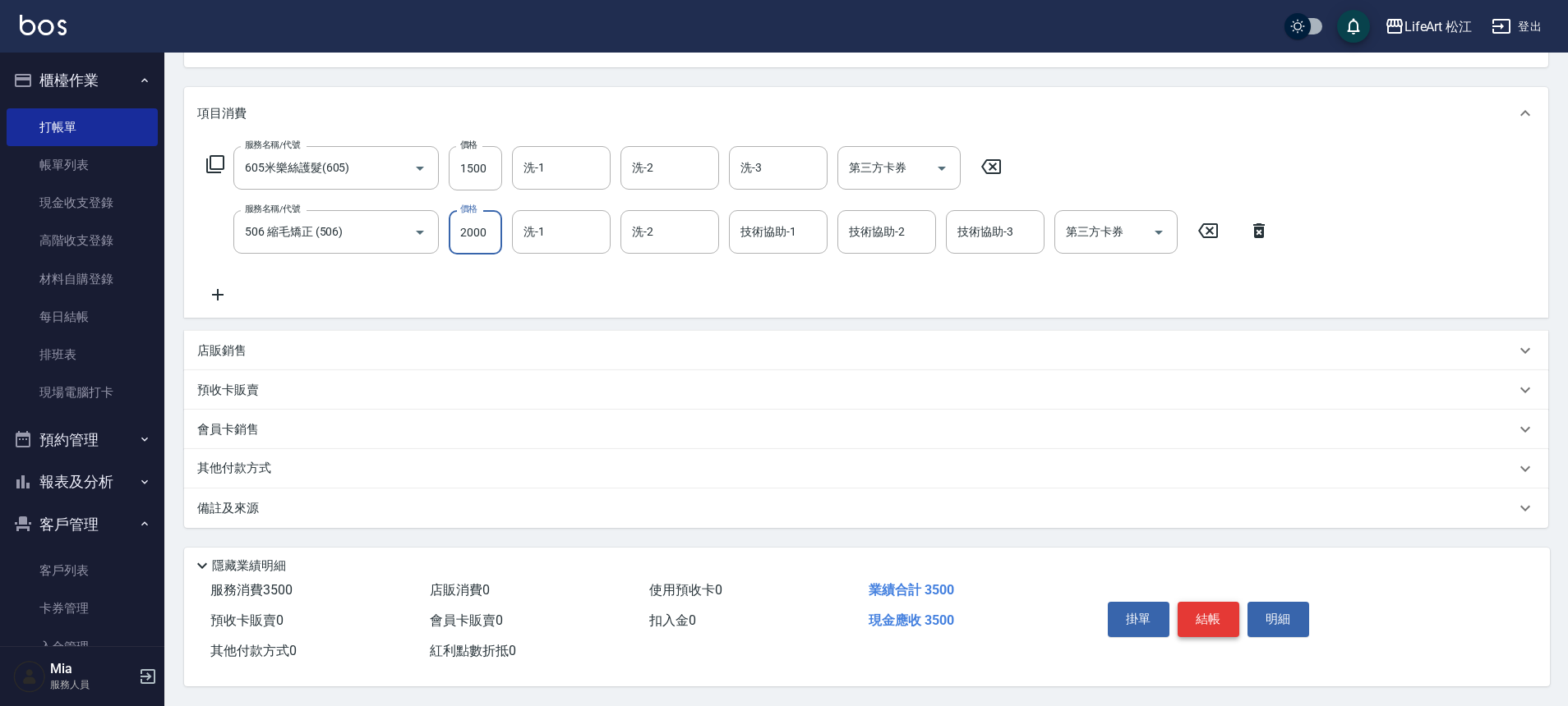
type input "2000"
click at [1214, 609] on button "結帳" at bounding box center [1208, 619] width 61 height 34
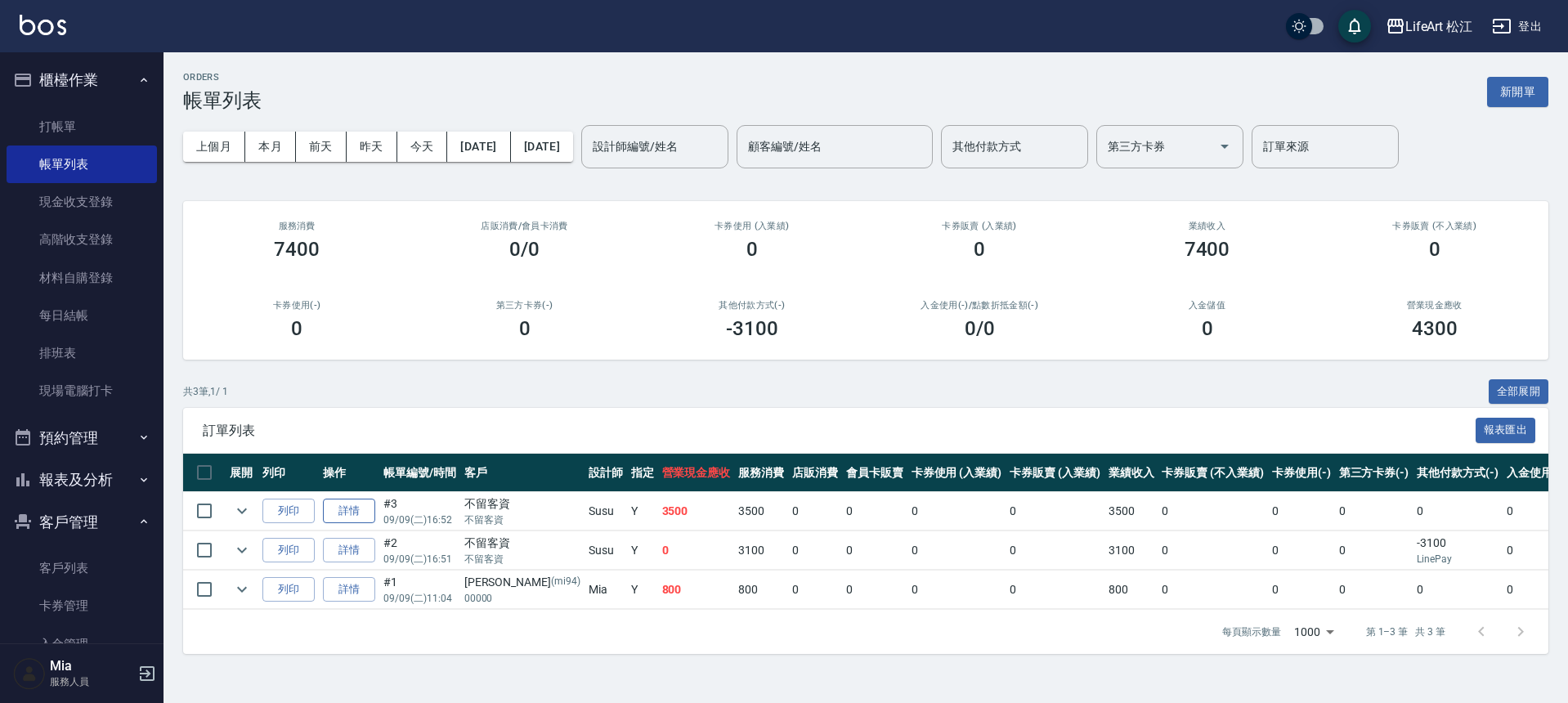
click at [367, 509] on link "詳情" at bounding box center [350, 512] width 53 height 25
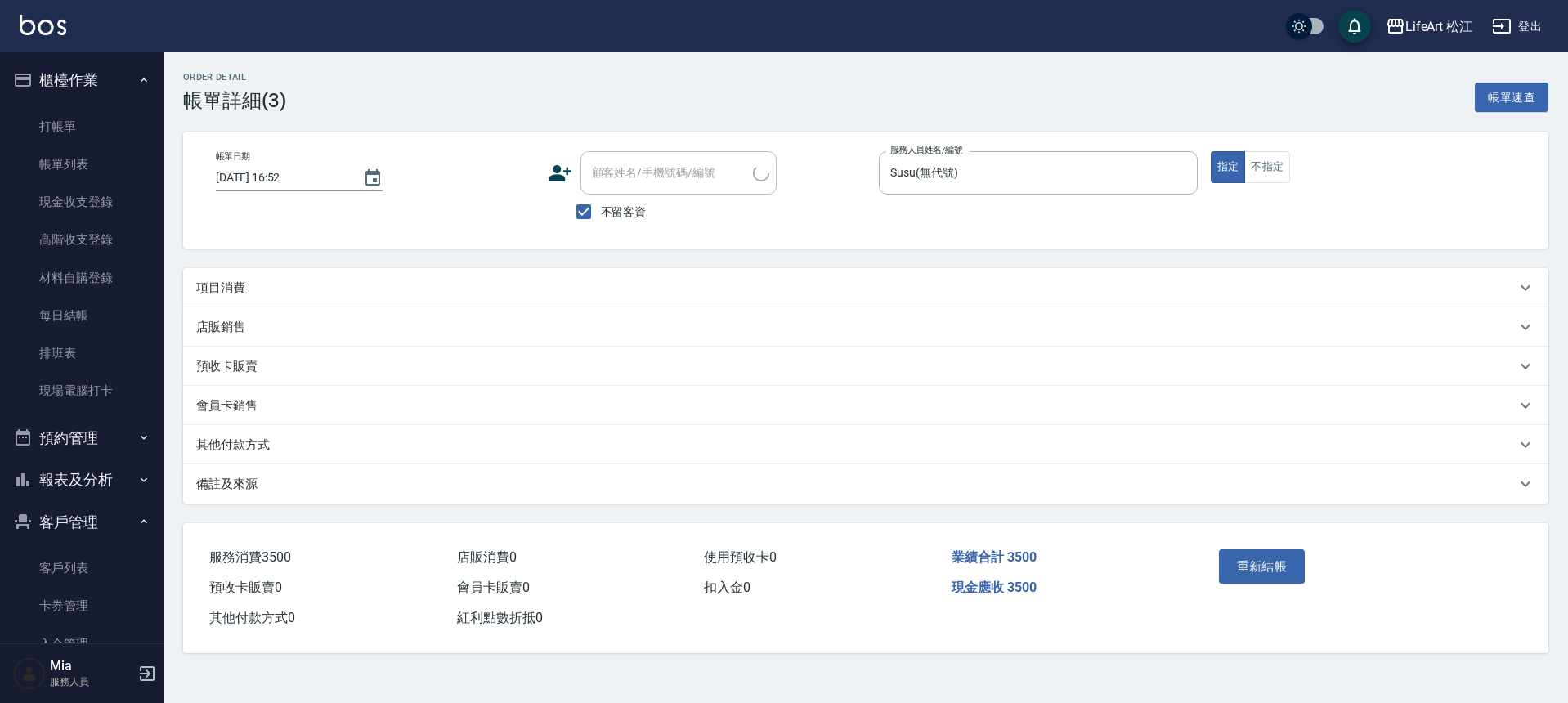
type input "[DATE] 16:52"
checkbox input "true"
type input "Susu(無代號)"
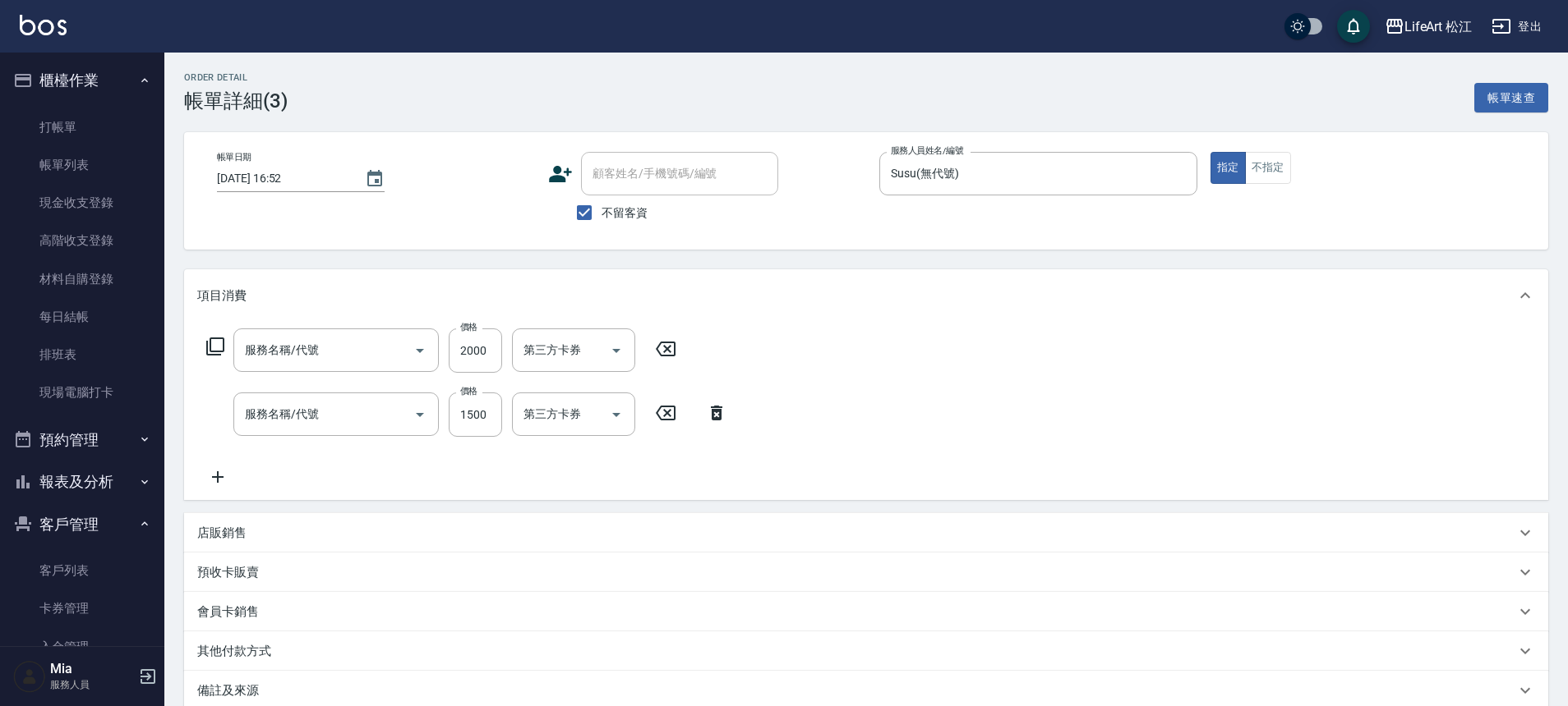
click at [310, 444] on div "服務名稱/代號 服務名稱/代號 價格 2000 價格 第三方卡券 第三方卡券 服務名稱/代號 服務名稱/代號 價格 1500 價格 第三方卡券 第三方卡券" at bounding box center [467, 408] width 540 height 159
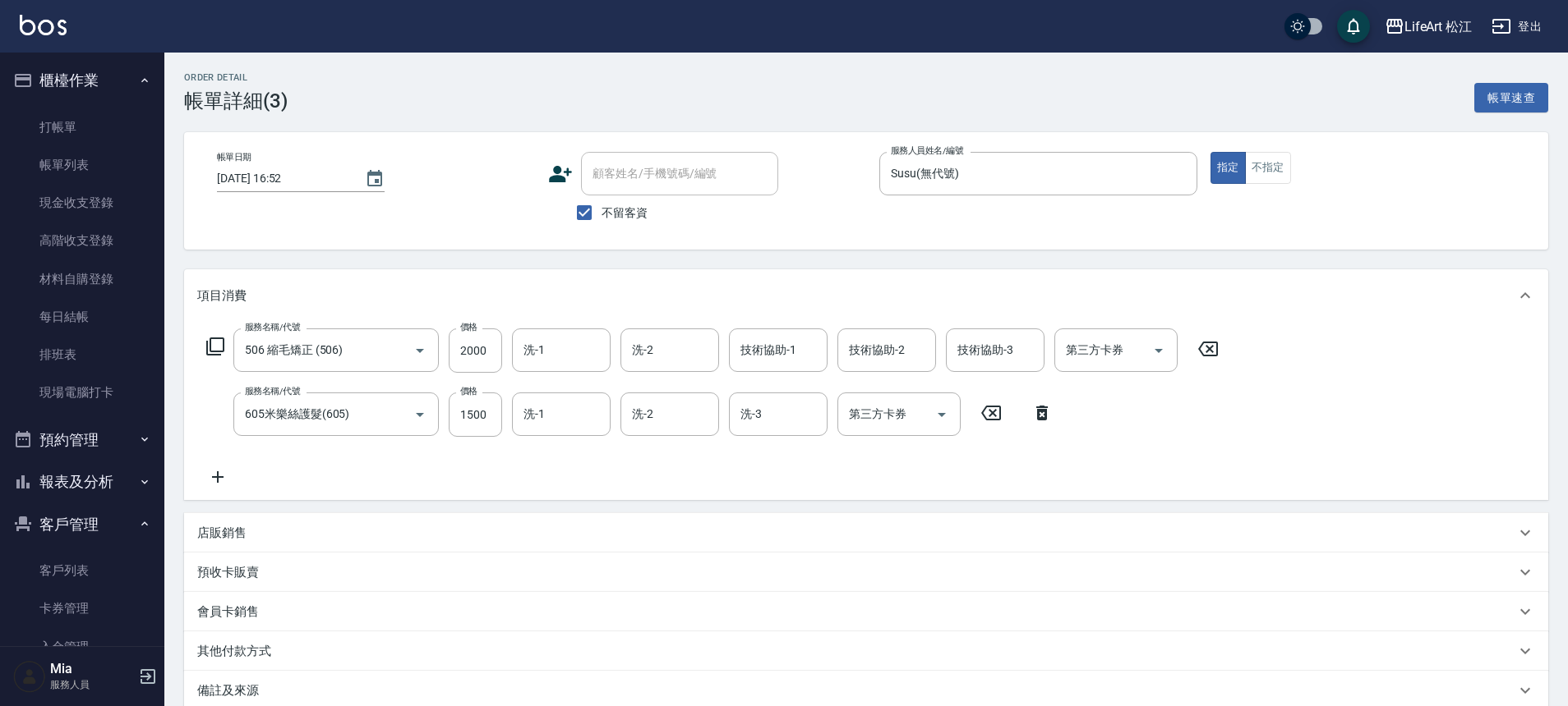
type input "506 縮毛矯正 (506)"
type input "605米樂絲護髮(605)"
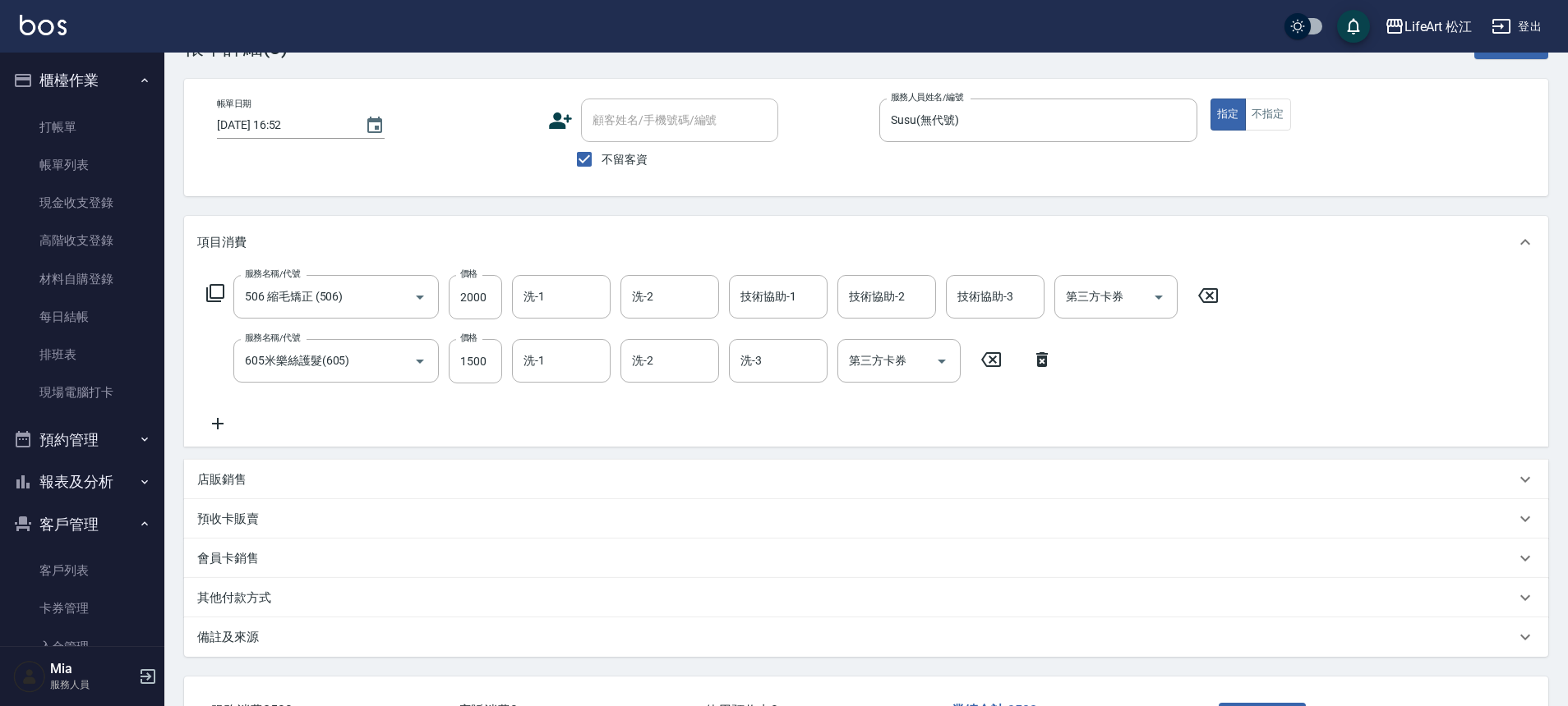
scroll to position [136, 0]
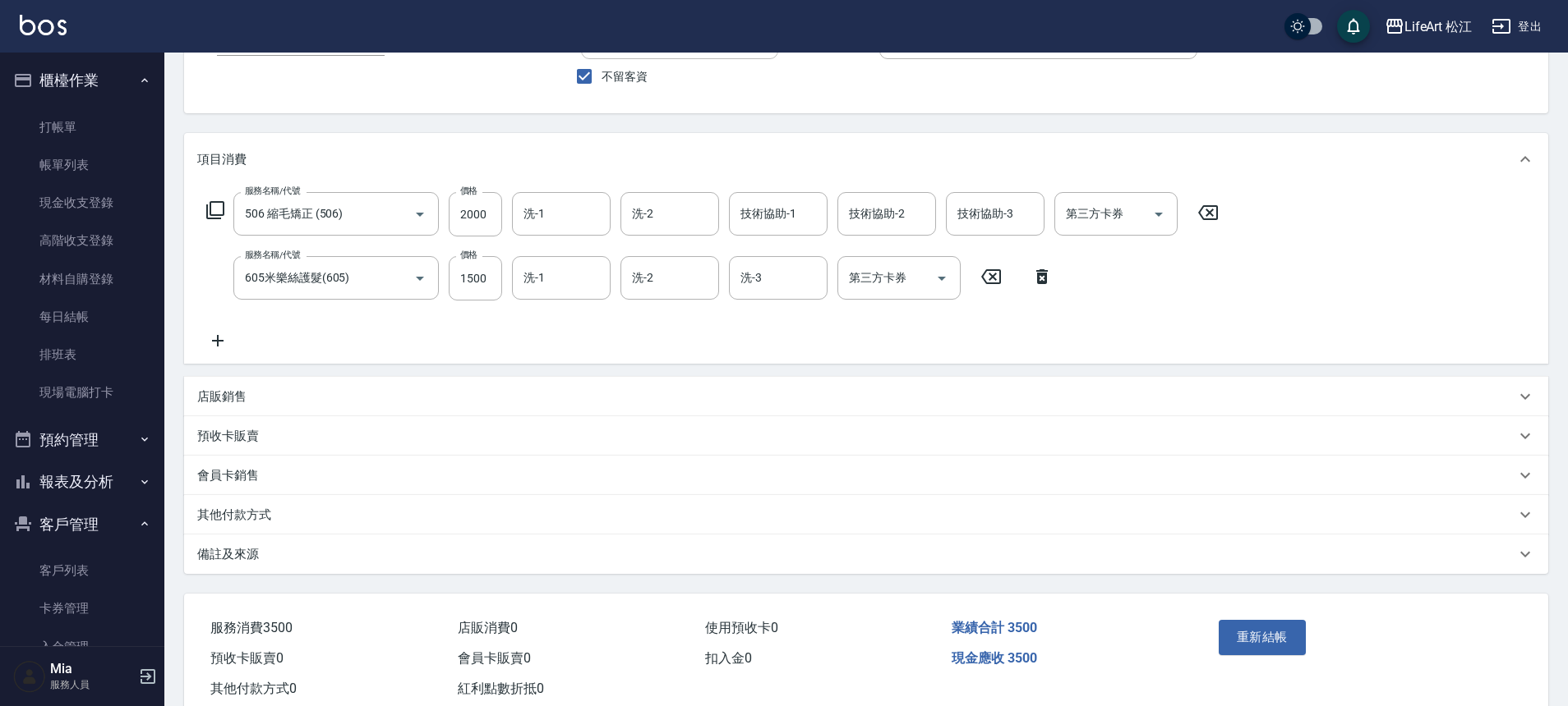
click at [293, 509] on div "其他付款方式" at bounding box center [856, 515] width 1318 height 17
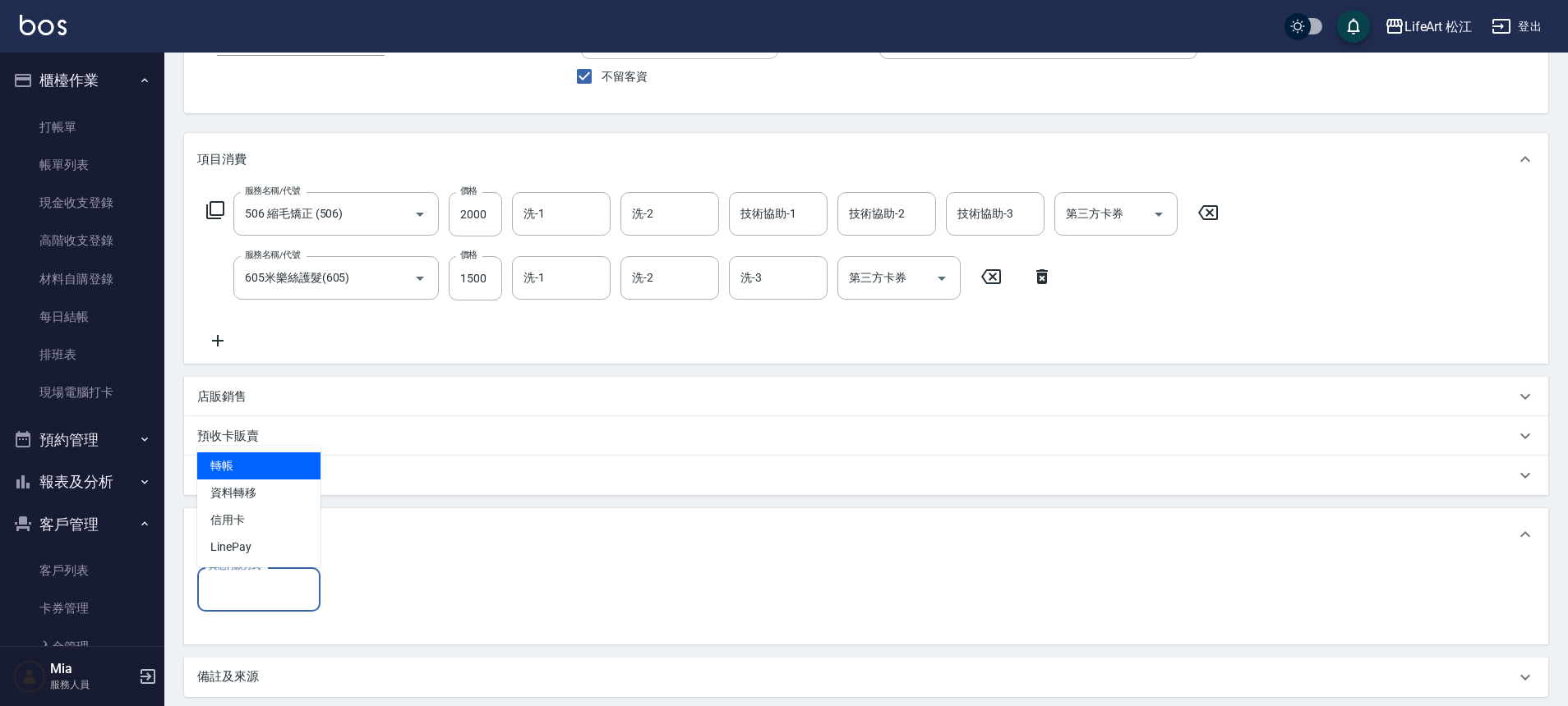
click at [269, 595] on input "其他付款方式" at bounding box center [258, 589] width 108 height 29
click at [293, 460] on span "轉帳" at bounding box center [258, 466] width 124 height 27
type input "轉帳"
click at [396, 606] on input "0" at bounding box center [392, 590] width 124 height 44
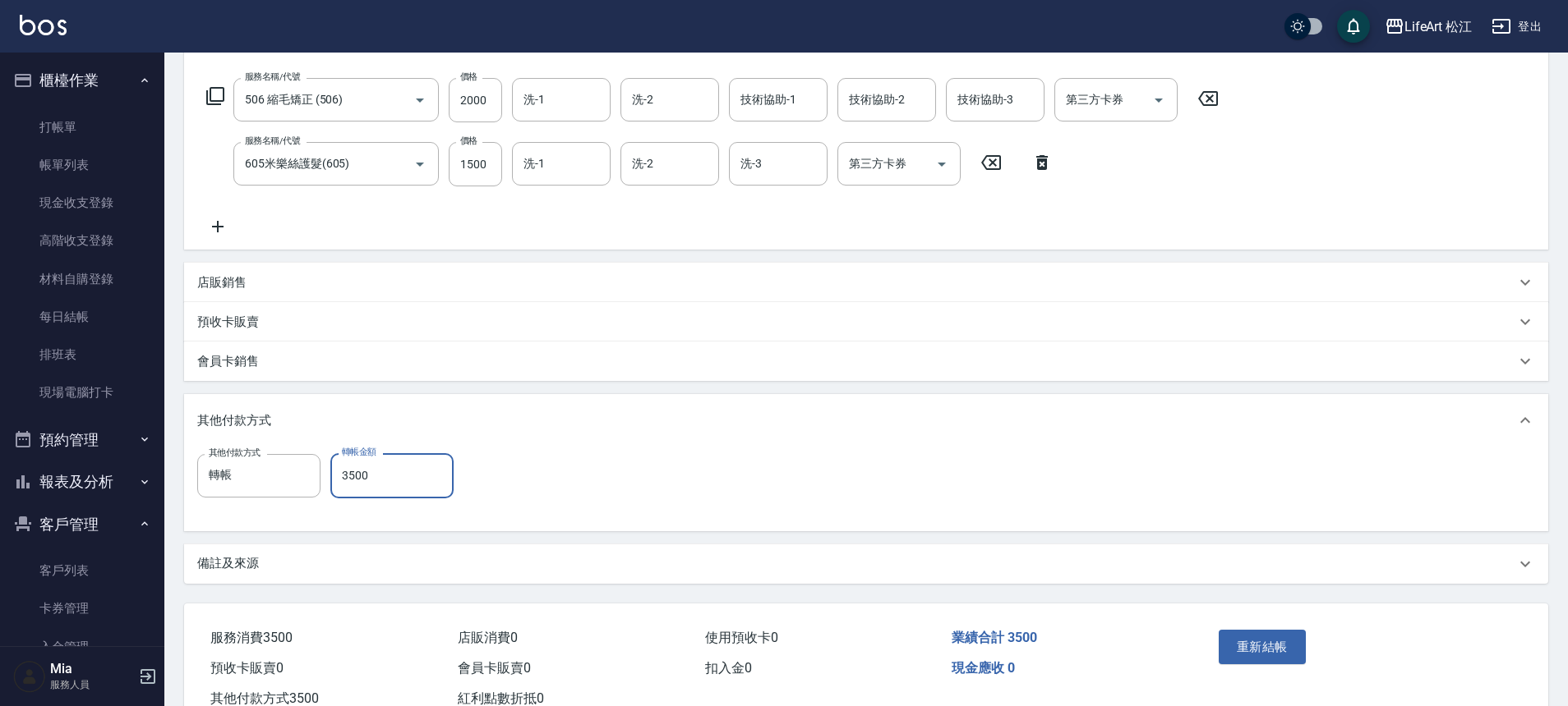
scroll to position [305, 0]
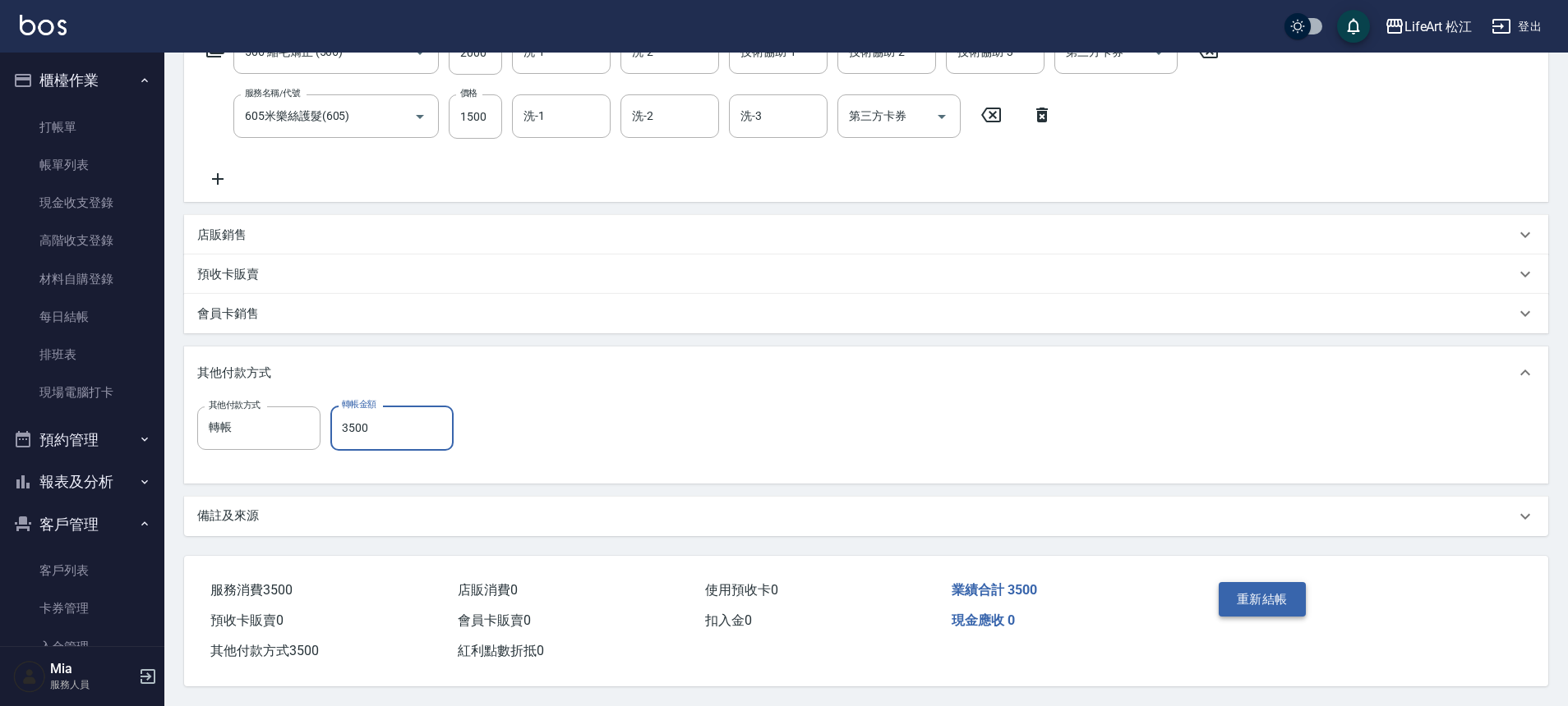
type input "3500"
click at [1263, 589] on button "重新結帳" at bounding box center [1263, 599] width 87 height 34
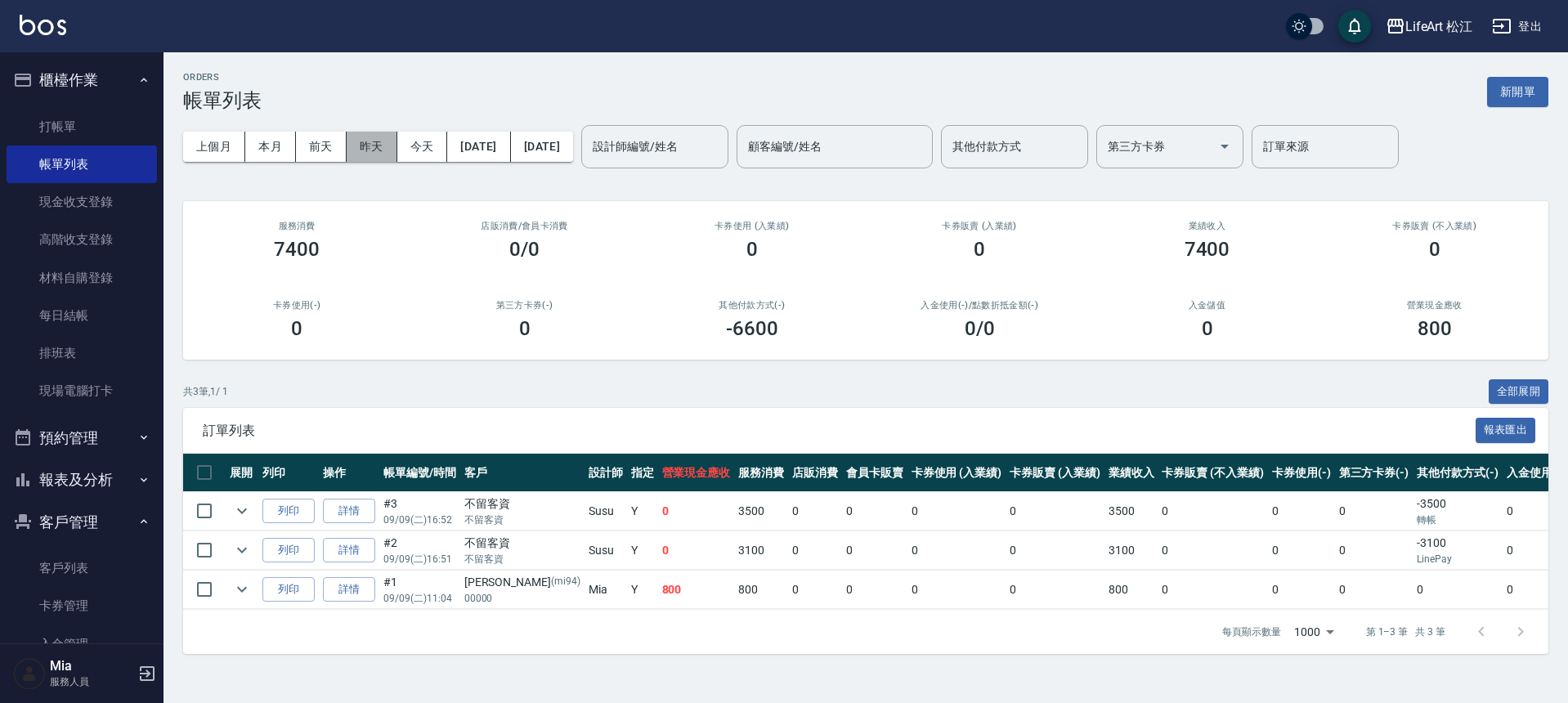
click at [383, 148] on button "昨天" at bounding box center [372, 147] width 51 height 31
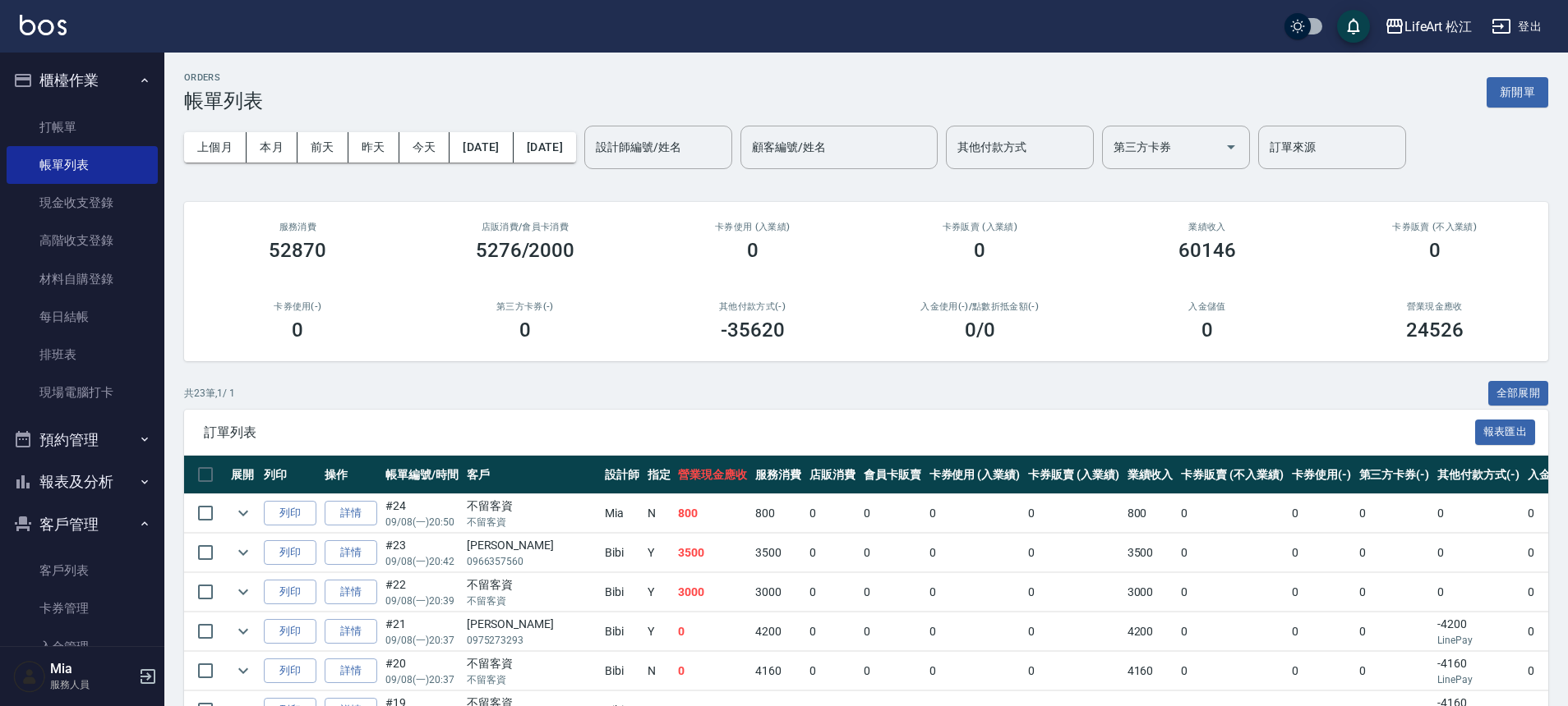
click at [109, 483] on button "報表及分析" at bounding box center [82, 482] width 151 height 43
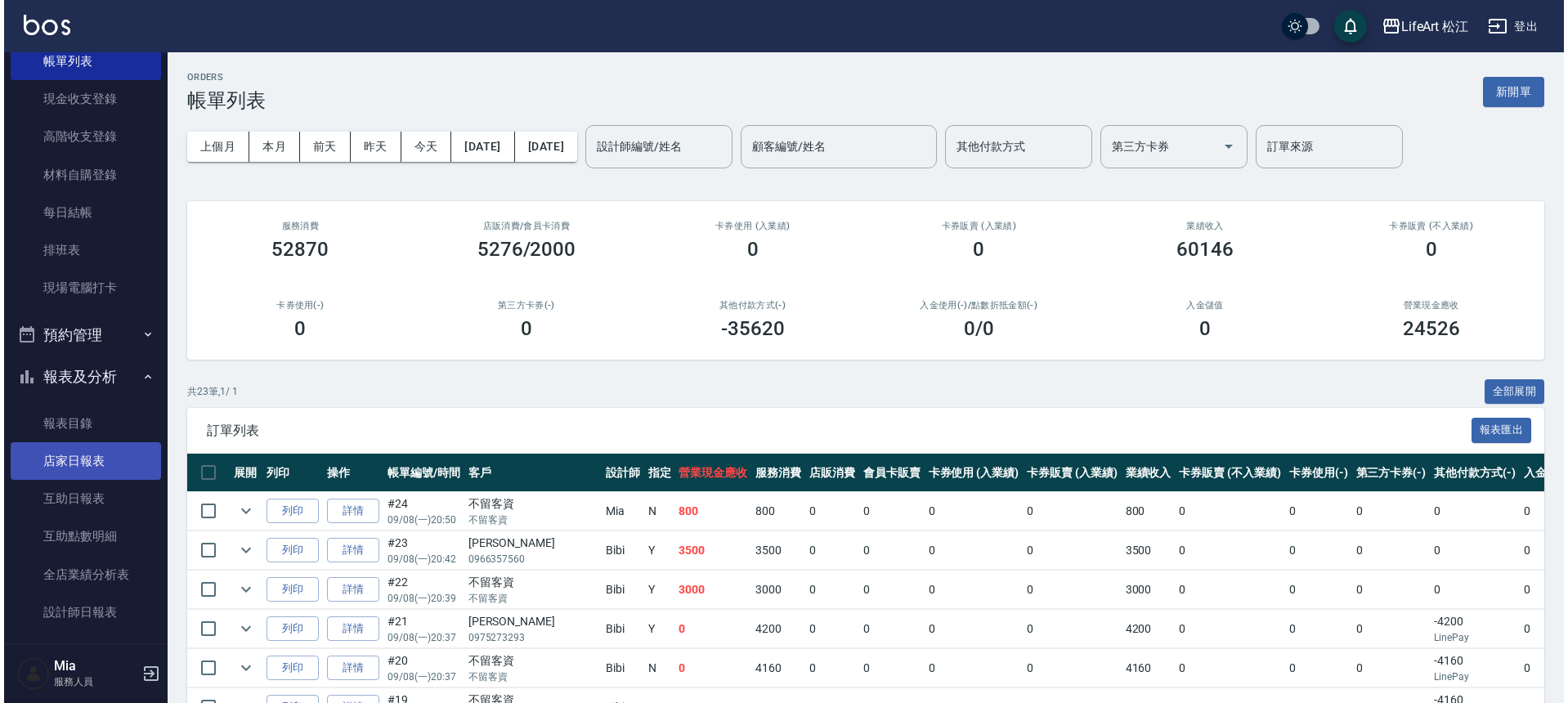
scroll to position [160, 0]
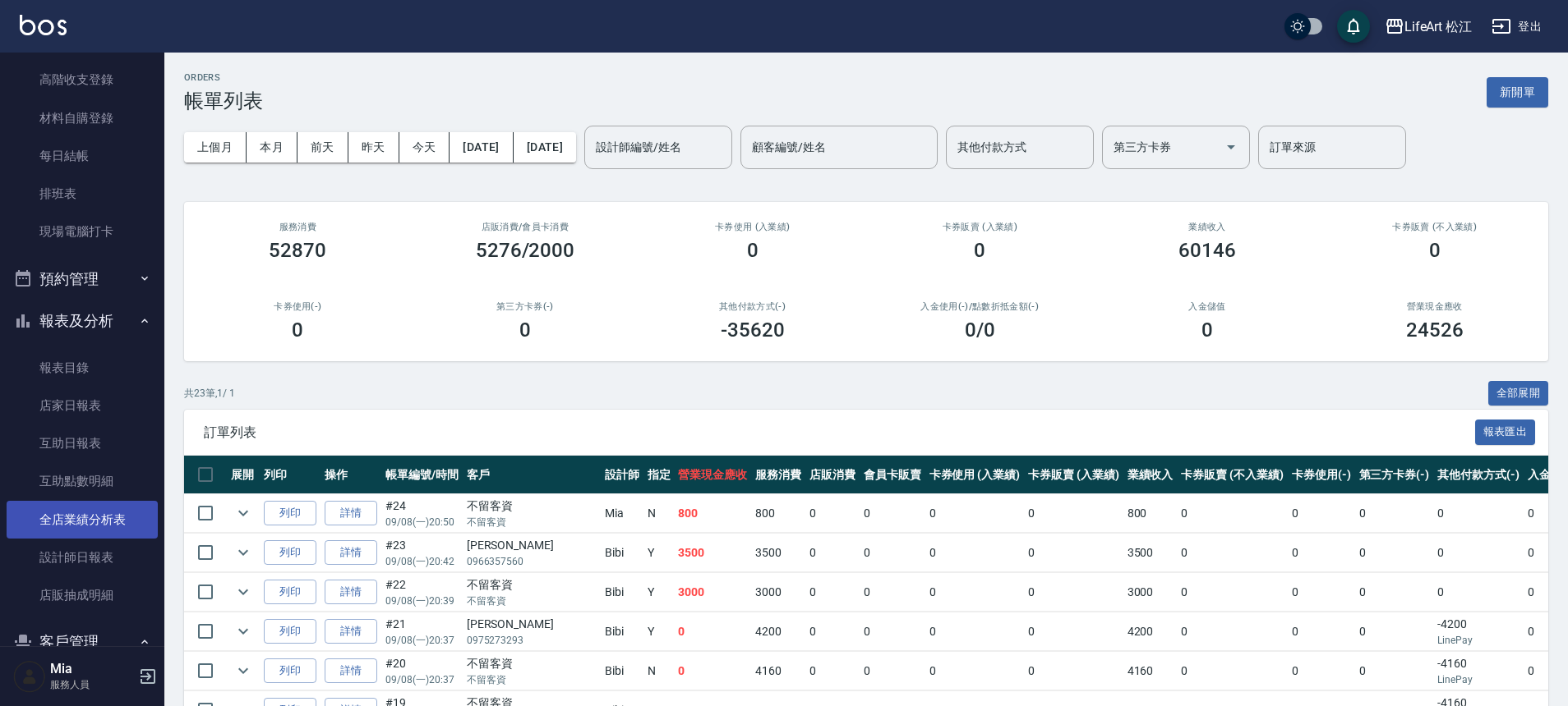
click at [94, 526] on link "全店業績分析表" at bounding box center [82, 520] width 151 height 38
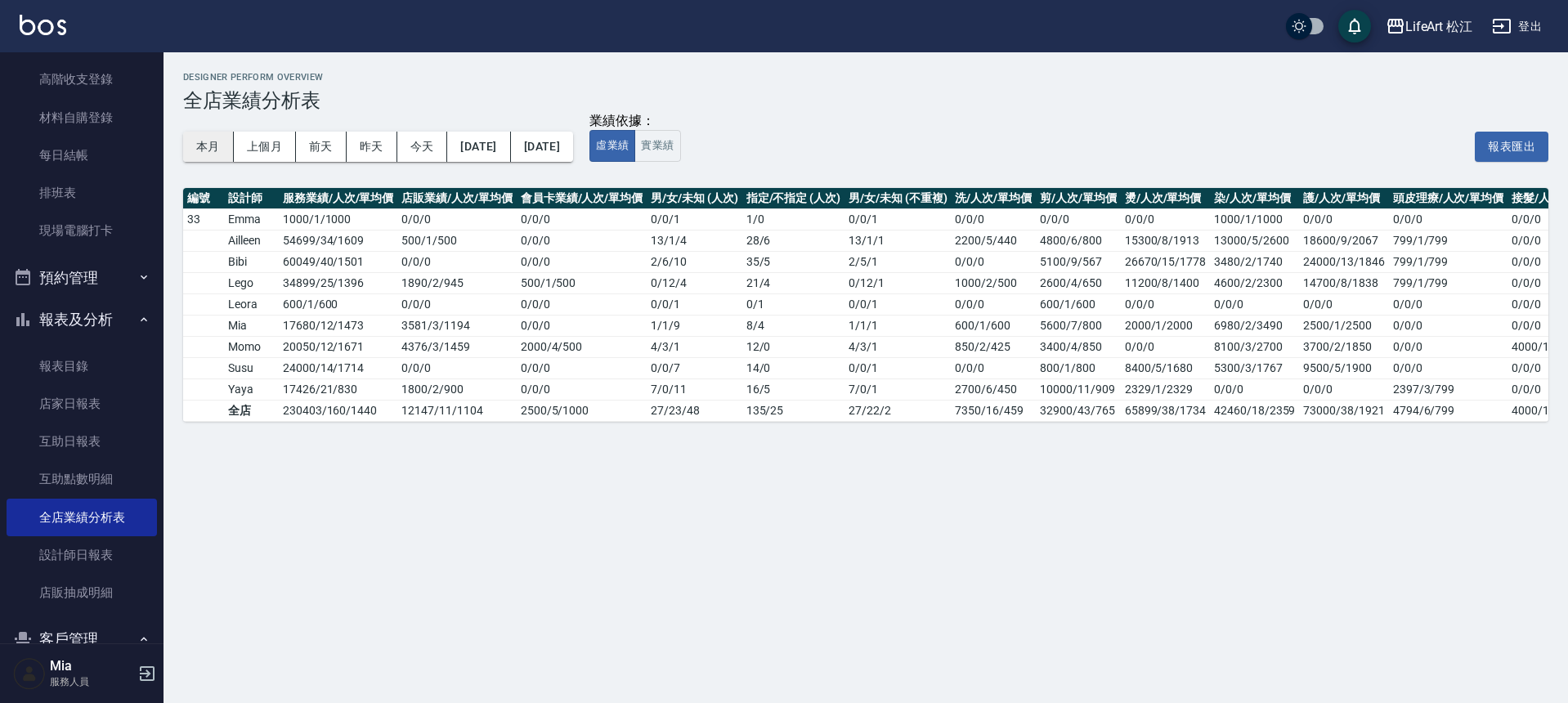
click at [201, 148] on button "本月" at bounding box center [209, 147] width 51 height 31
click at [795, 550] on div "Designer Perform Overview 全店業績分析表 本月 上個月 [DATE] [DATE] [DATE] [DATE] [DATE] 業績依…" at bounding box center [784, 352] width 1568 height 703
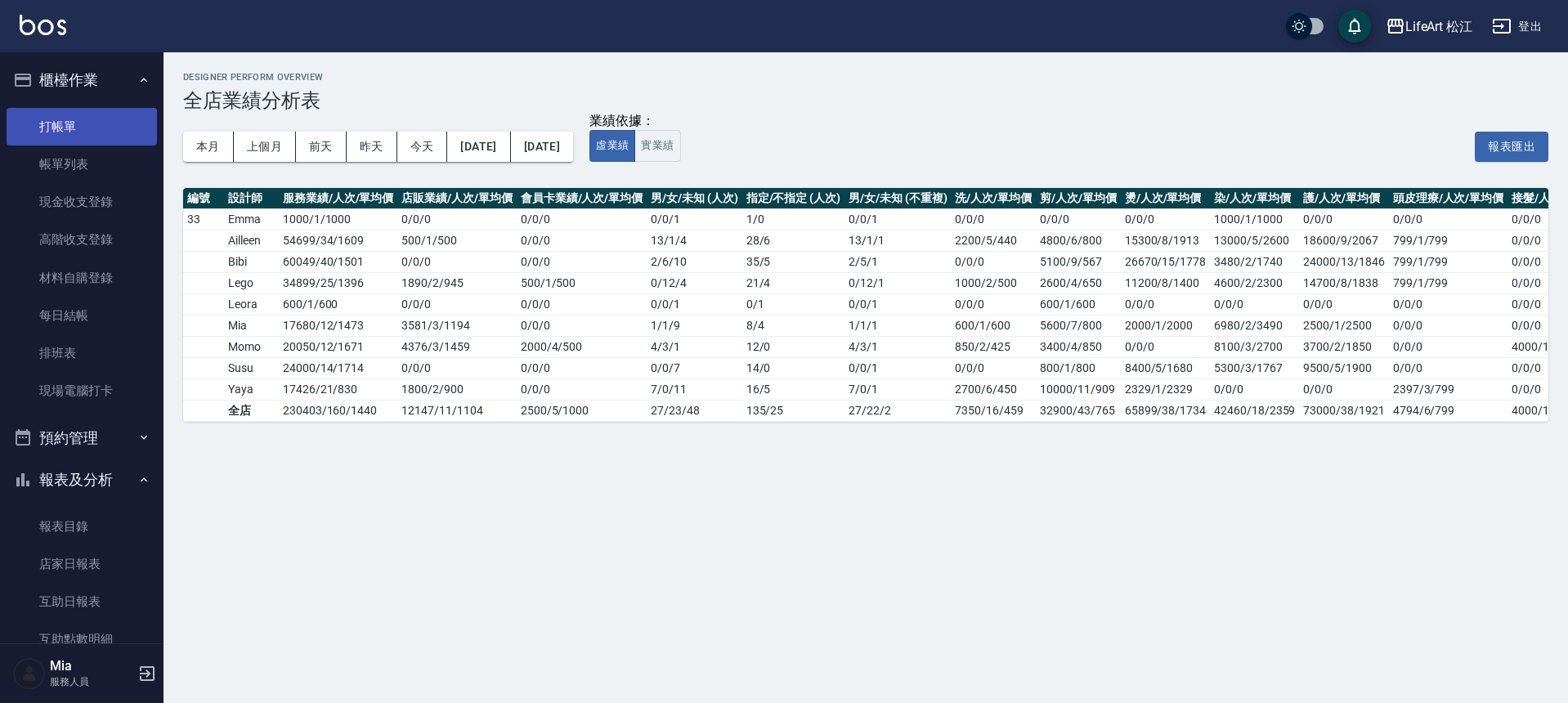
click at [107, 132] on link "打帳單" at bounding box center [81, 127] width 150 height 37
